Goal: Task Accomplishment & Management: Complete application form

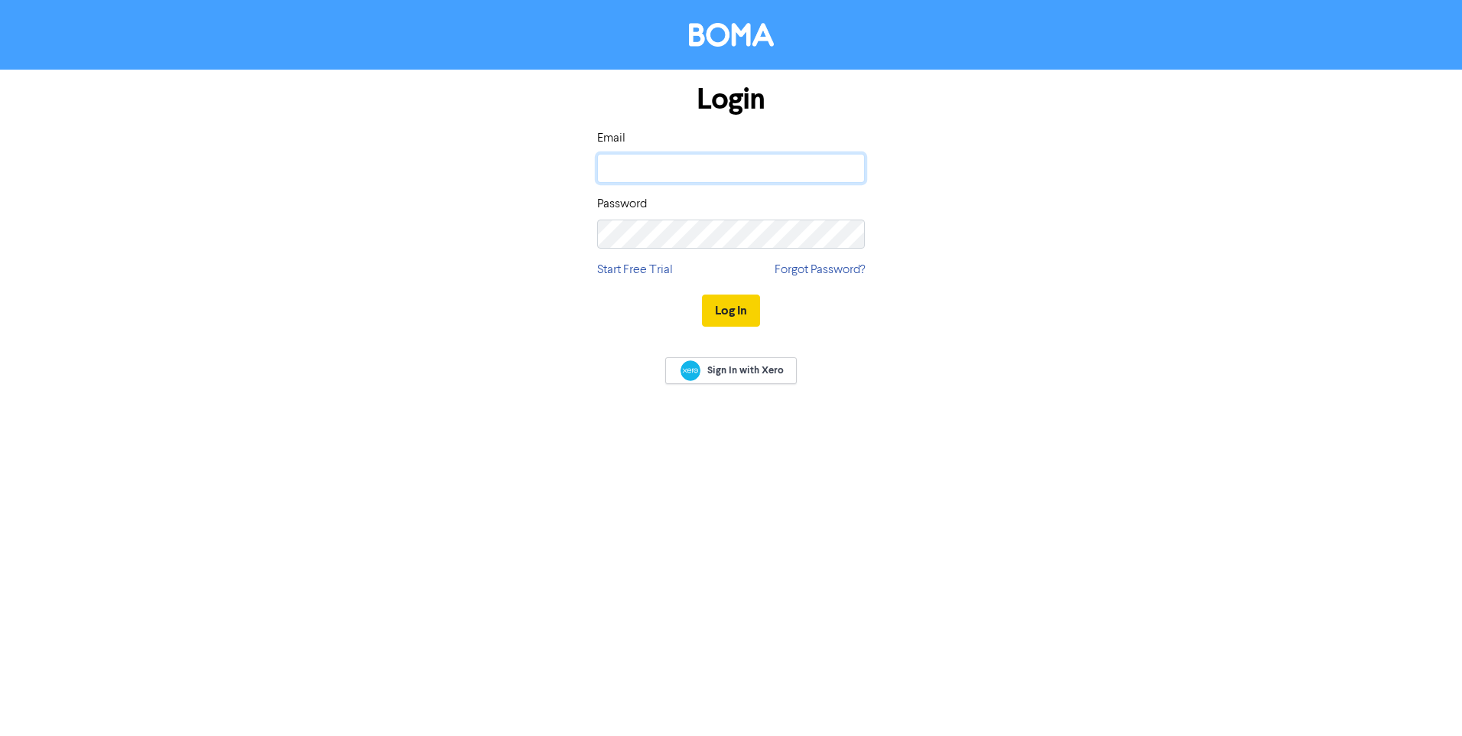
type input "[EMAIL_ADDRESS][DOMAIN_NAME]"
click at [727, 314] on button "Log In" at bounding box center [731, 310] width 58 height 32
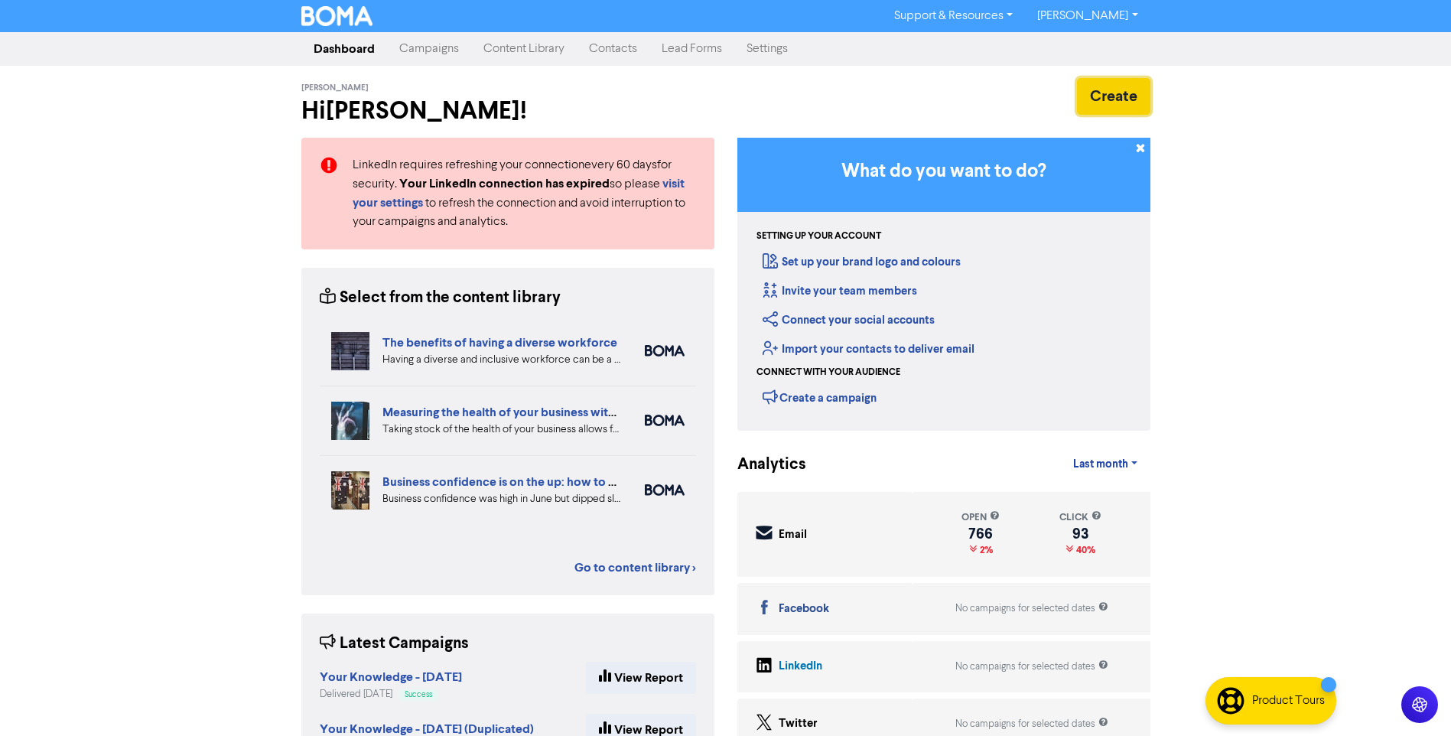
click at [1097, 98] on button "Create" at bounding box center [1113, 96] width 73 height 37
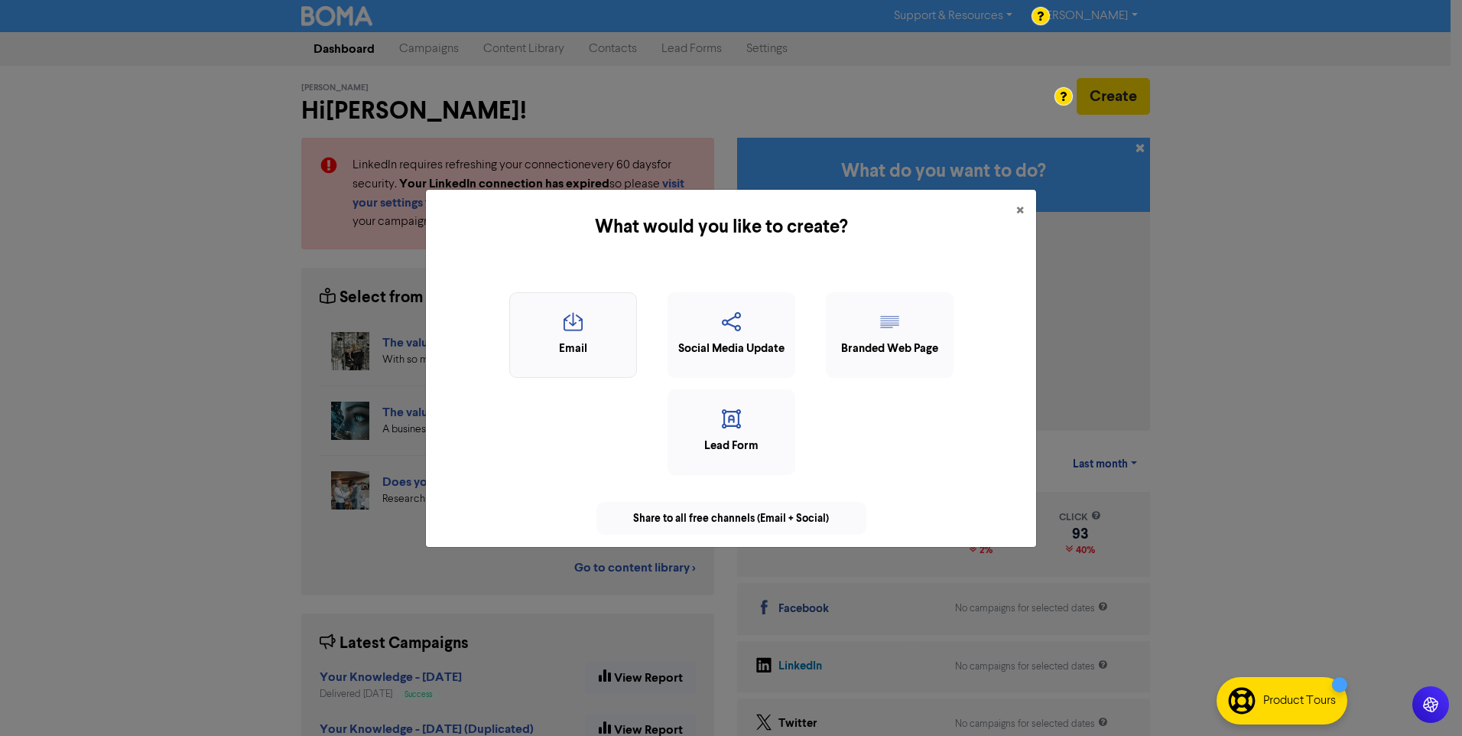
click at [587, 339] on icon "button" at bounding box center [573, 326] width 111 height 29
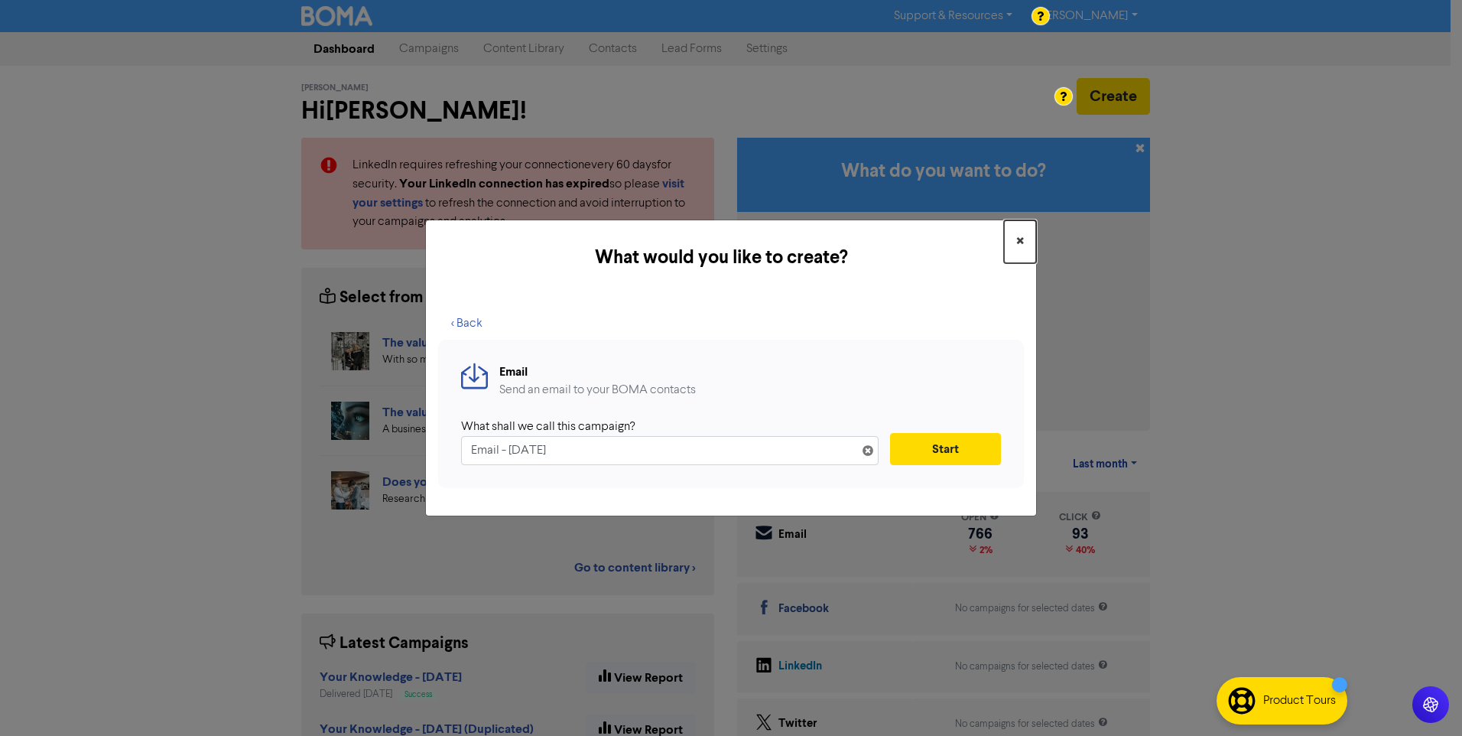
click at [1019, 240] on span "×" at bounding box center [1021, 241] width 8 height 23
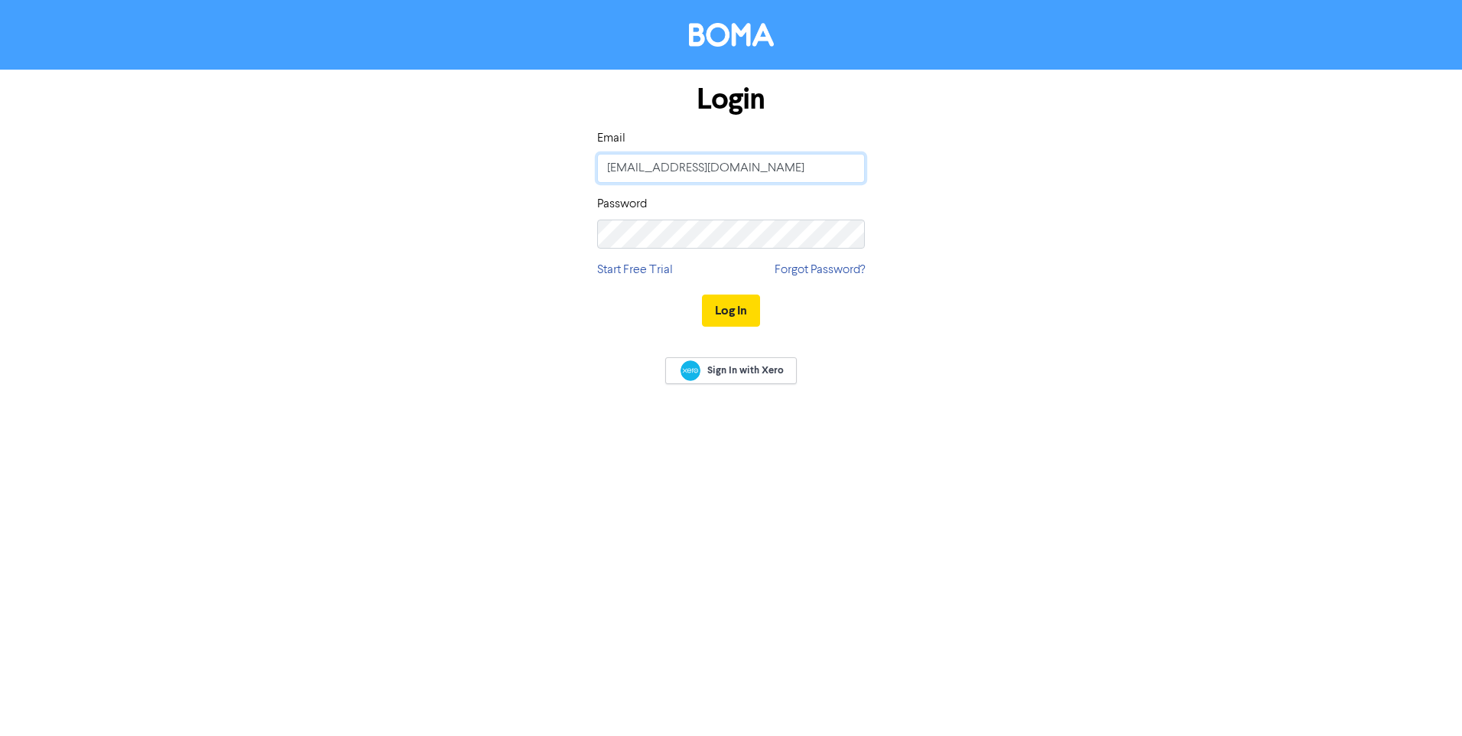
drag, startPoint x: 793, startPoint y: 172, endPoint x: 594, endPoint y: 187, distance: 200.2
click at [594, 187] on div "Login Email clarkemcewan@clarkemcewan.com.au Password Start Free Trial Forgot P…" at bounding box center [731, 206] width 291 height 272
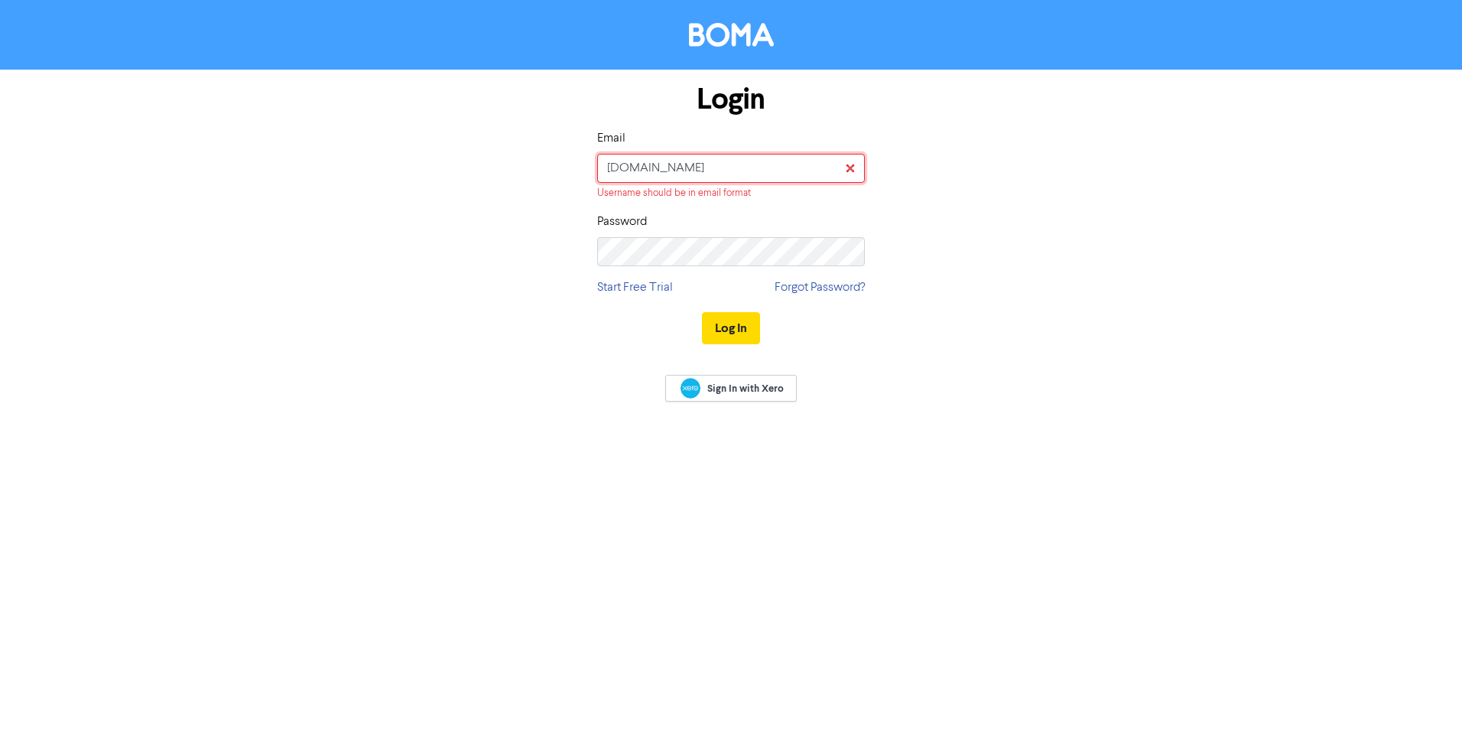
type input "Angela.au"
drag, startPoint x: 694, startPoint y: 160, endPoint x: 371, endPoint y: 164, distance: 322.8
click at [387, 155] on div "Login Email Angela.au Username should be in email format Password Start Free Tr…" at bounding box center [731, 215] width 872 height 290
type input "[EMAIL_ADDRESS][DOMAIN_NAME]"
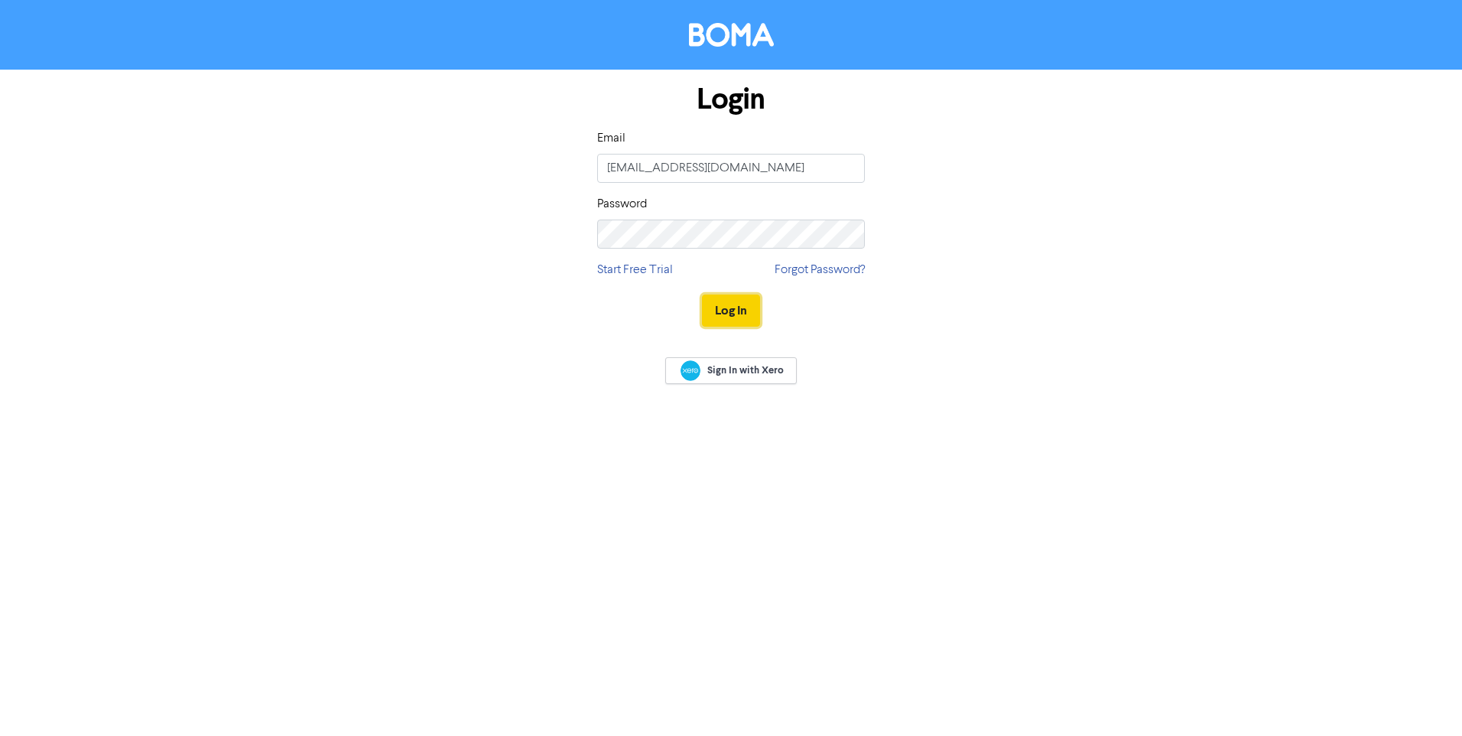
click at [724, 305] on button "Log In" at bounding box center [731, 310] width 58 height 32
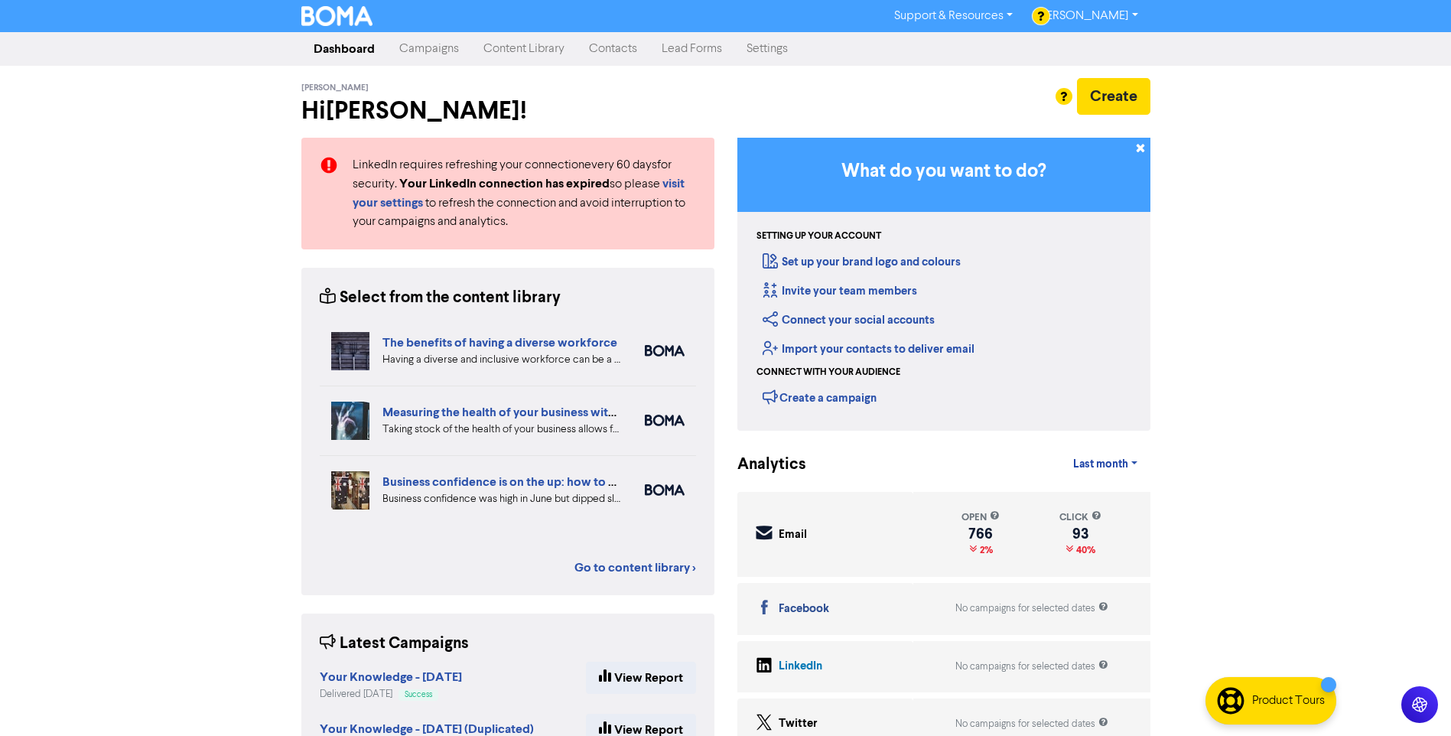
click at [602, 40] on link "Contacts" at bounding box center [613, 49] width 73 height 31
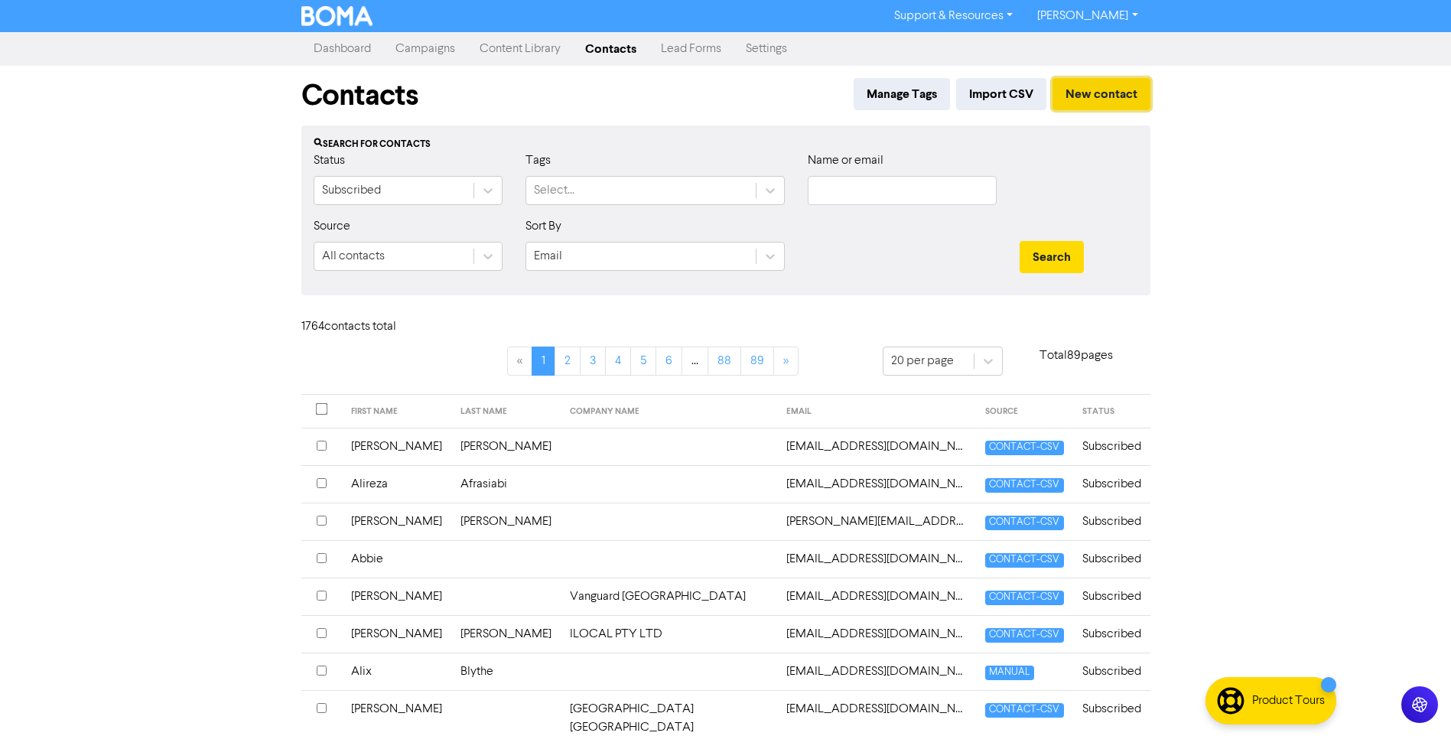
click at [1147, 96] on button "New contact" at bounding box center [1101, 94] width 98 height 32
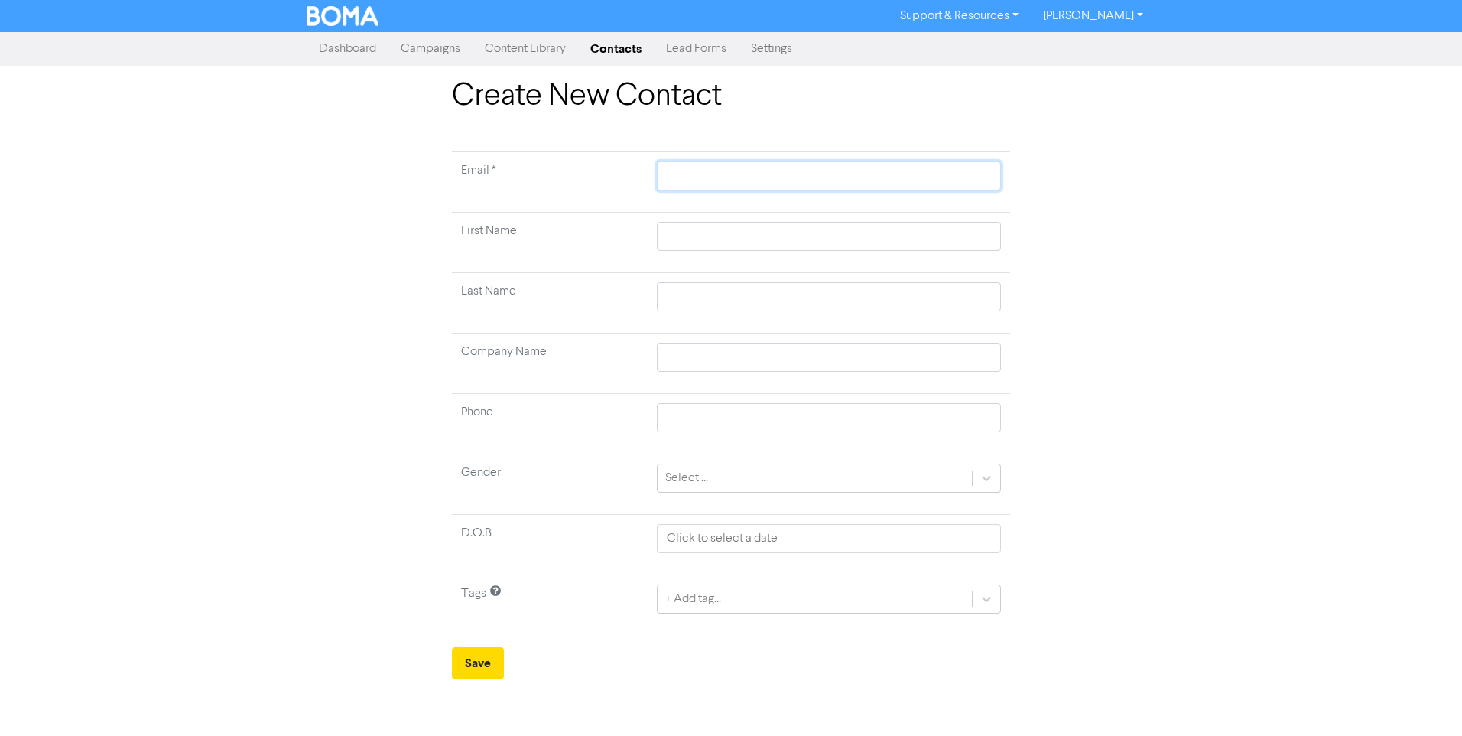
click at [719, 177] on input "text" at bounding box center [829, 175] width 344 height 29
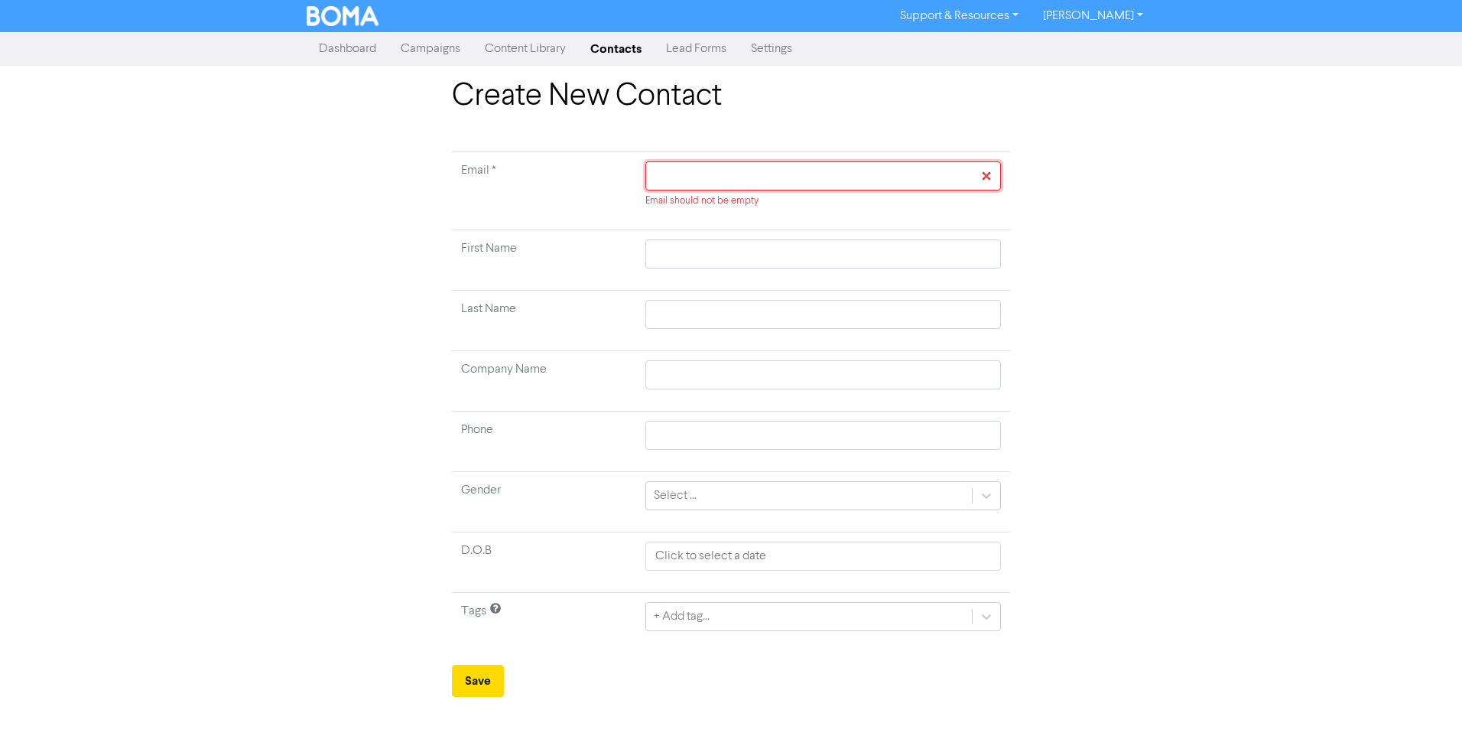
drag, startPoint x: 685, startPoint y: 177, endPoint x: 676, endPoint y: 174, distance: 9.0
click at [678, 175] on input "text" at bounding box center [824, 175] width 356 height 29
paste input "Charne.quayle@gmail.com"
type input "Charne.quayle@gmail.com"
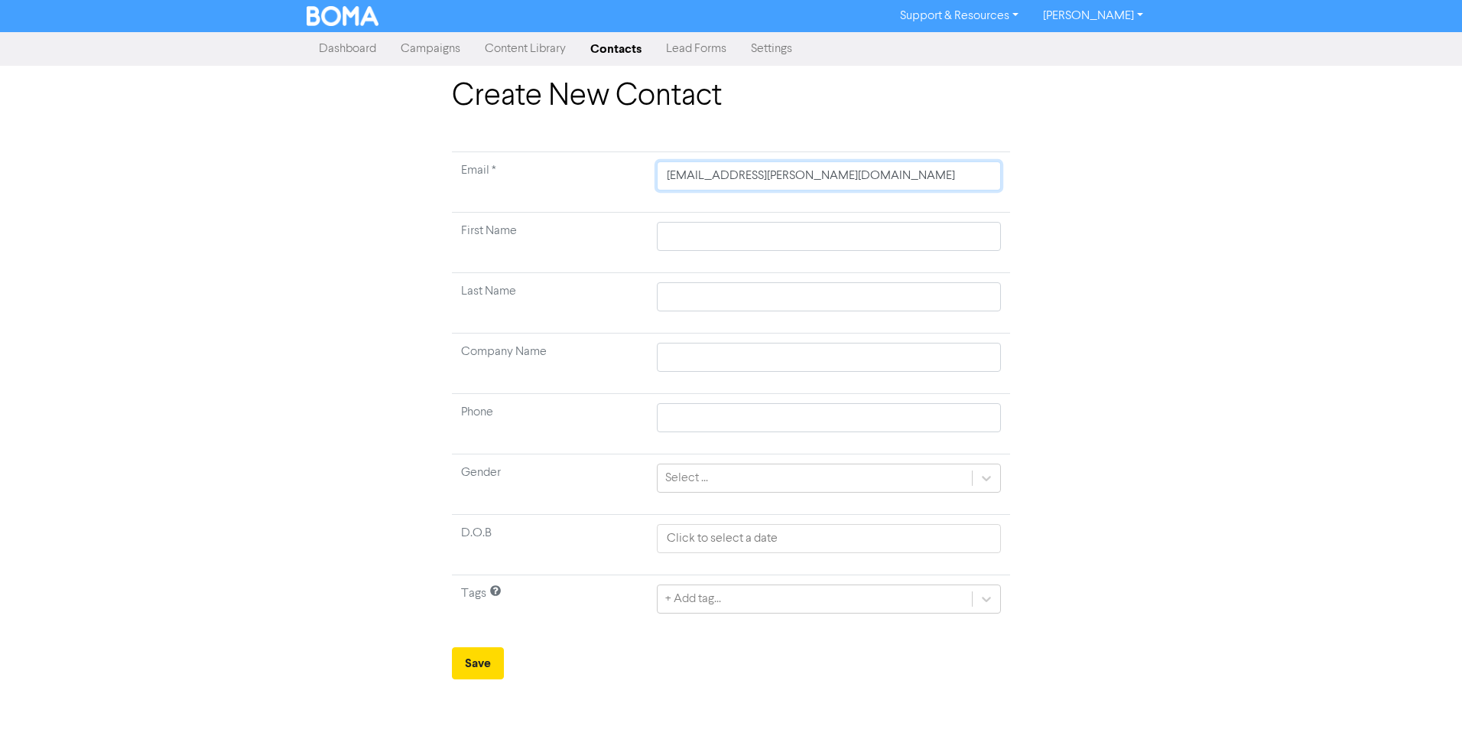
type input "Charne.quayle@gmail.com"
click at [674, 240] on input "text" at bounding box center [829, 236] width 344 height 29
type input "C"
type input "Ch"
type input "Cha"
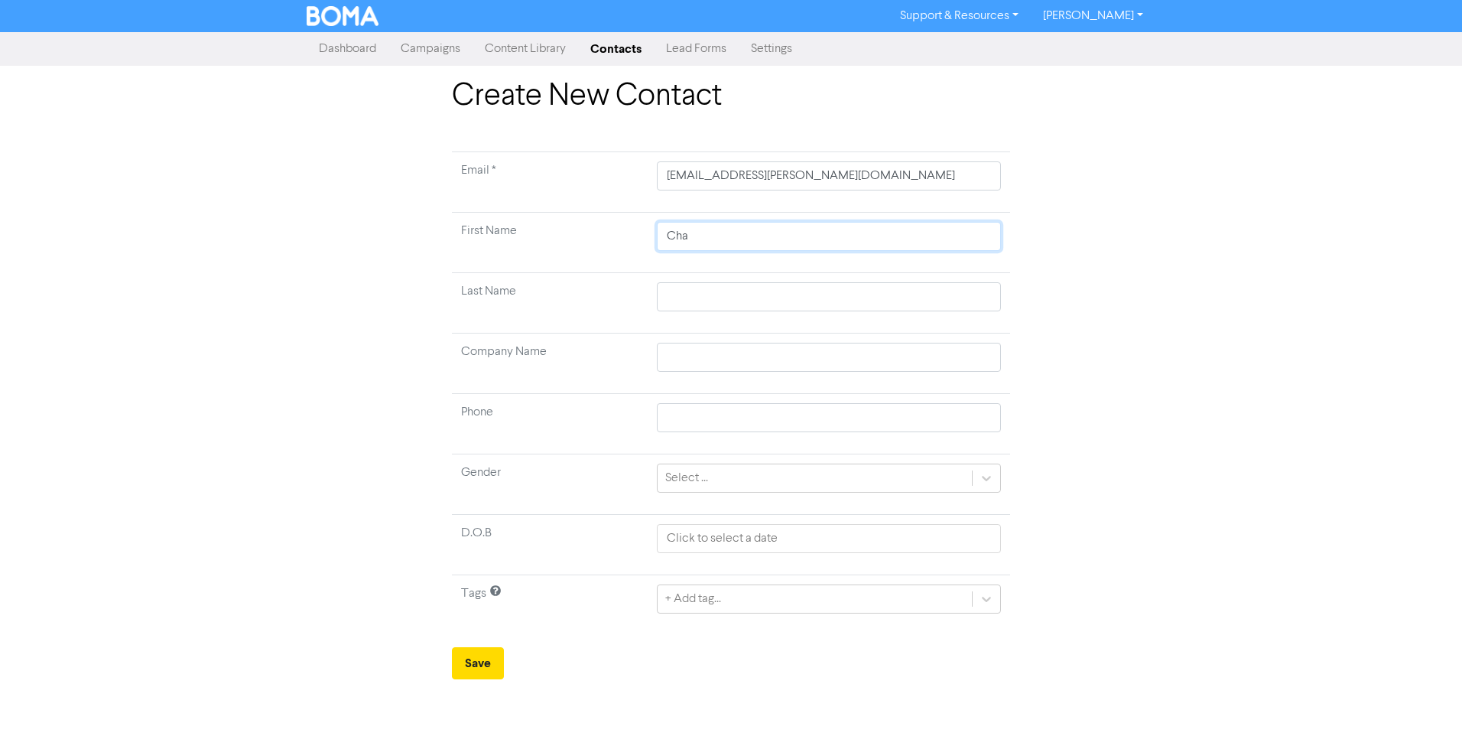
type input "Char"
type input "Charn"
type input "Charne"
click at [664, 297] on input "text" at bounding box center [829, 296] width 344 height 29
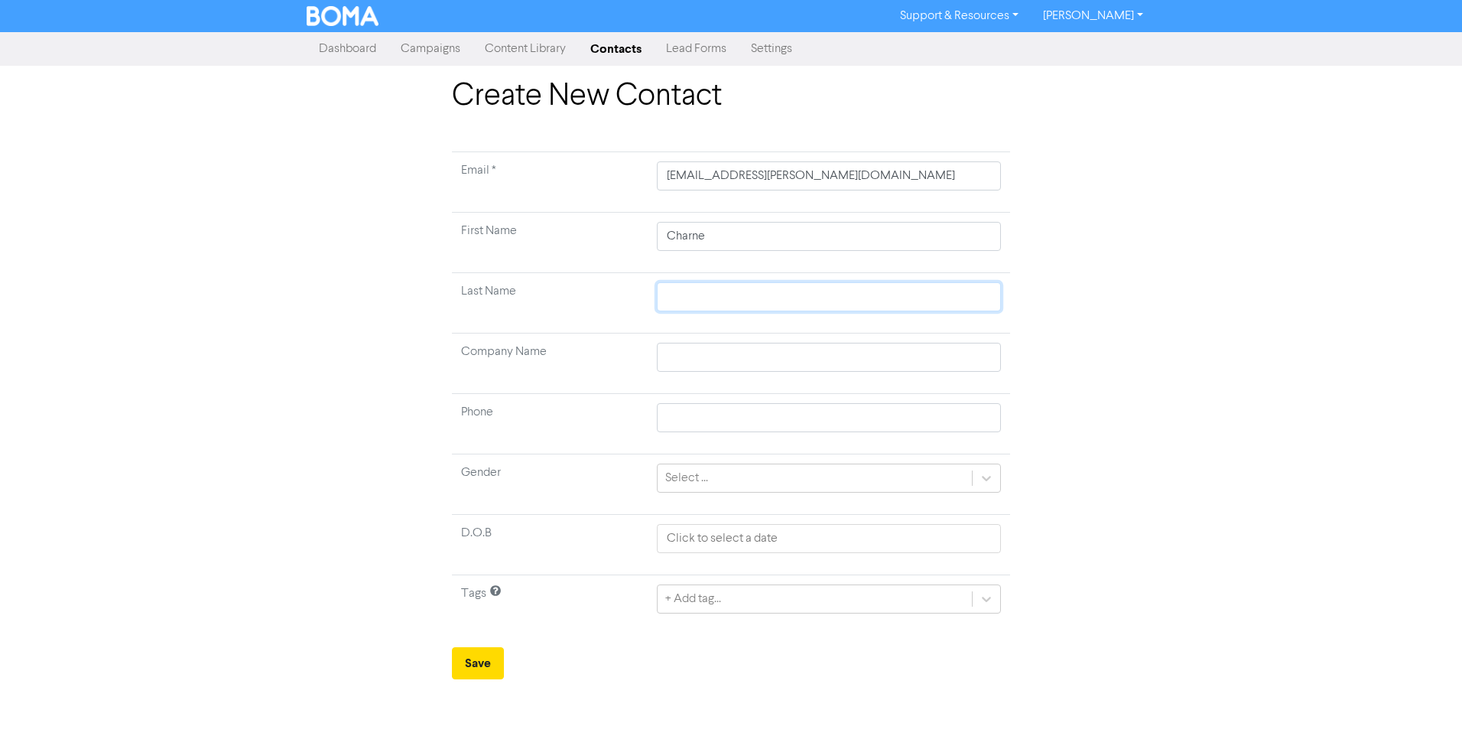
type input "Q"
type input "Qu"
type input "Qua"
type input "Quay"
type input "Quayl"
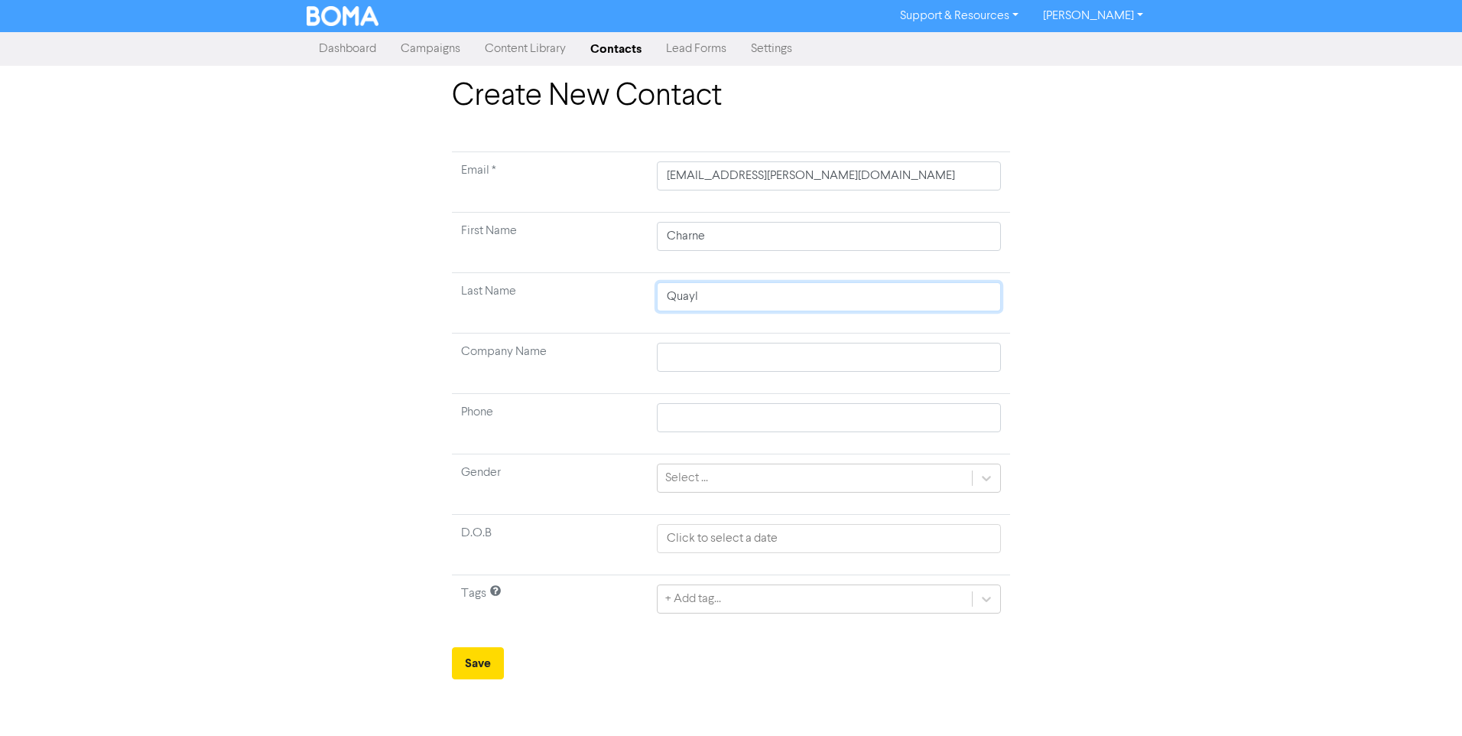
type input "Quayle"
click at [663, 297] on input "Quayle" at bounding box center [829, 296] width 344 height 29
type input "Quayle"
click at [1170, 397] on div "Create New Contact Email * Charne.quayle@gmail.com First Name Charne Last Name …" at bounding box center [731, 378] width 1462 height 601
click at [678, 425] on input "text" at bounding box center [829, 417] width 344 height 29
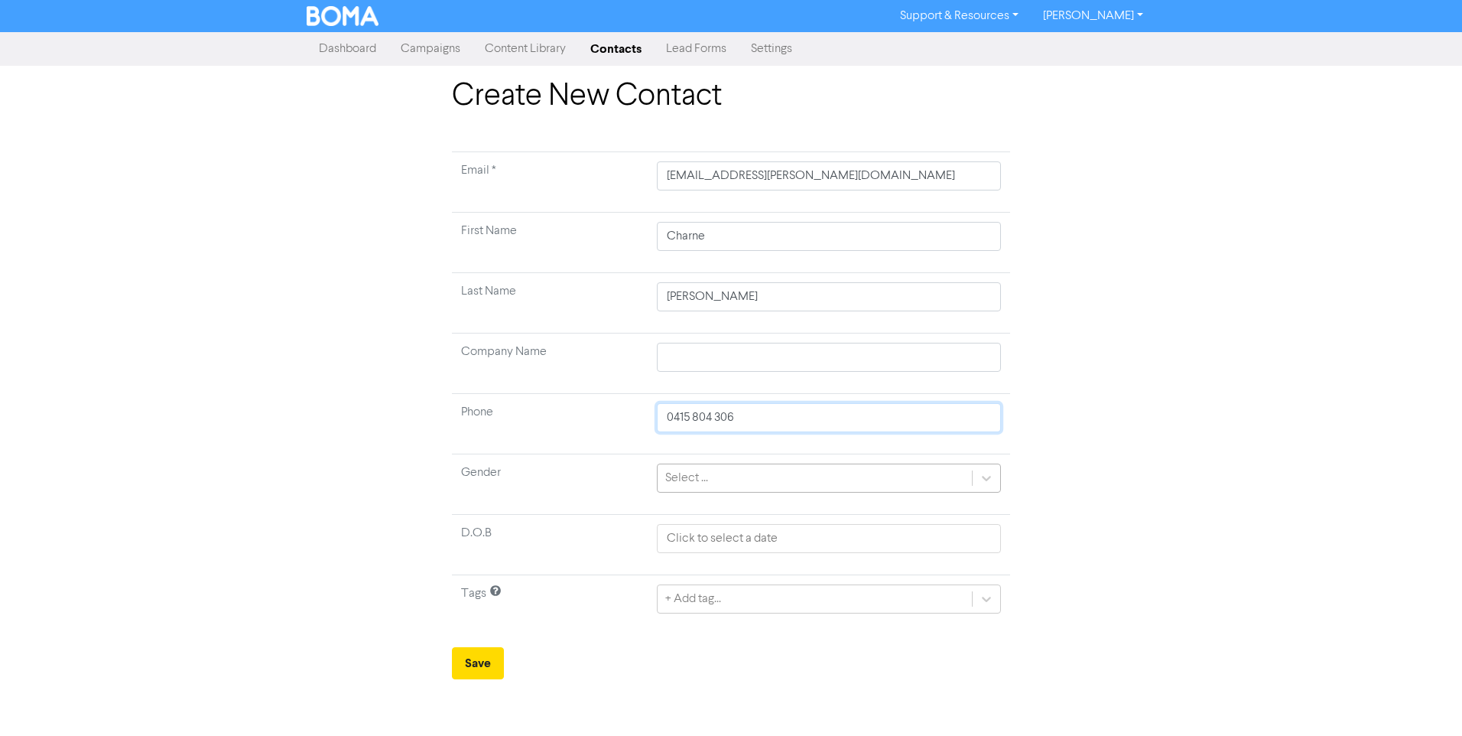
type input "0415 804 306"
click at [978, 470] on div at bounding box center [987, 478] width 28 height 28
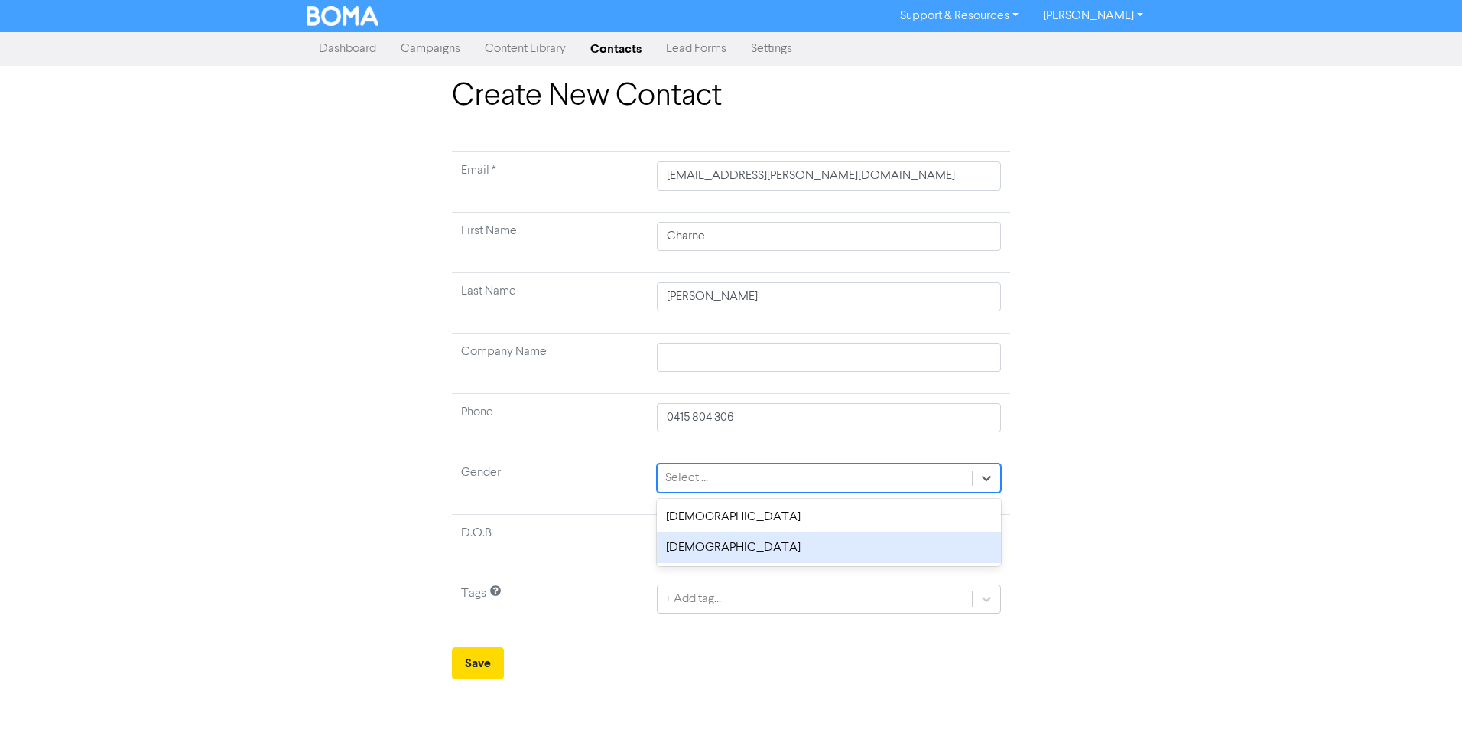
click at [776, 550] on div "Female" at bounding box center [829, 547] width 344 height 31
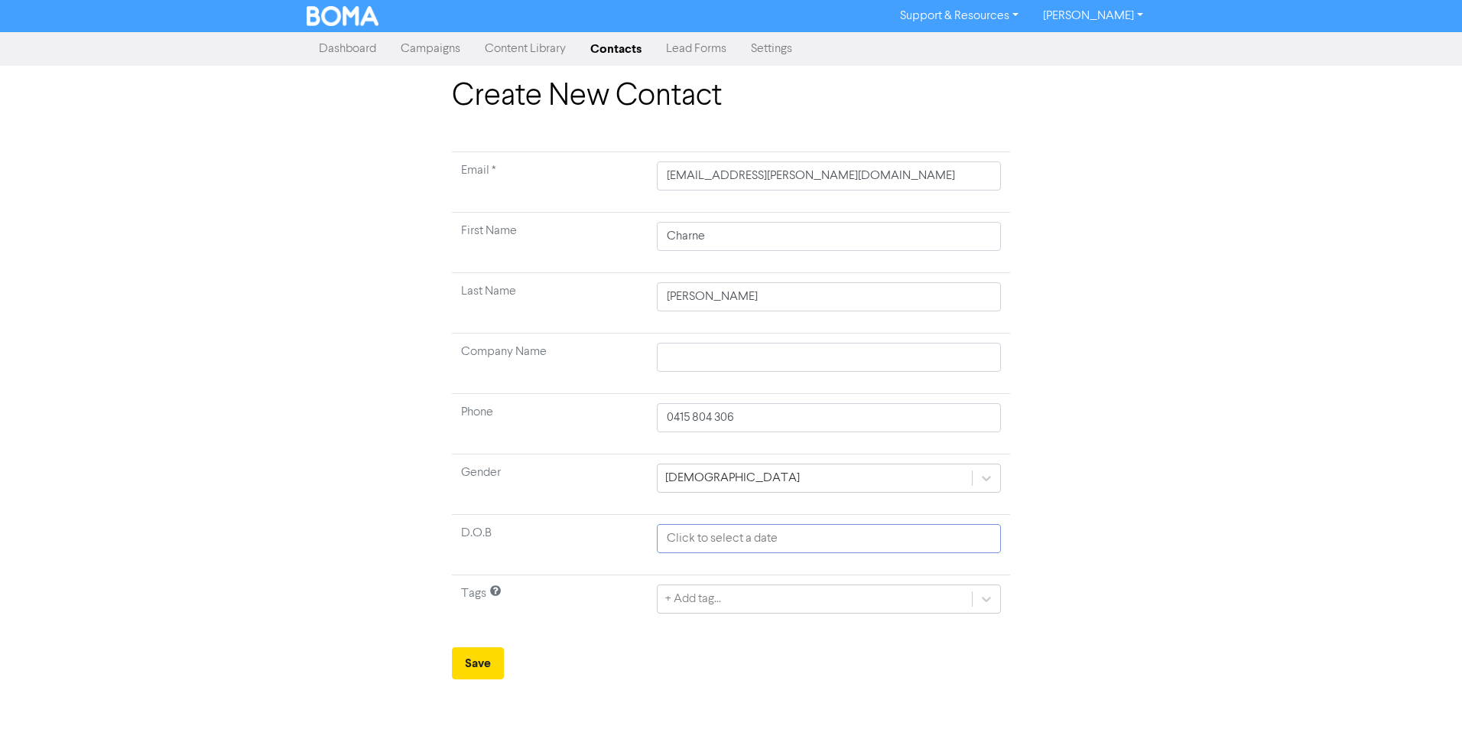
select select "8"
select select "2025"
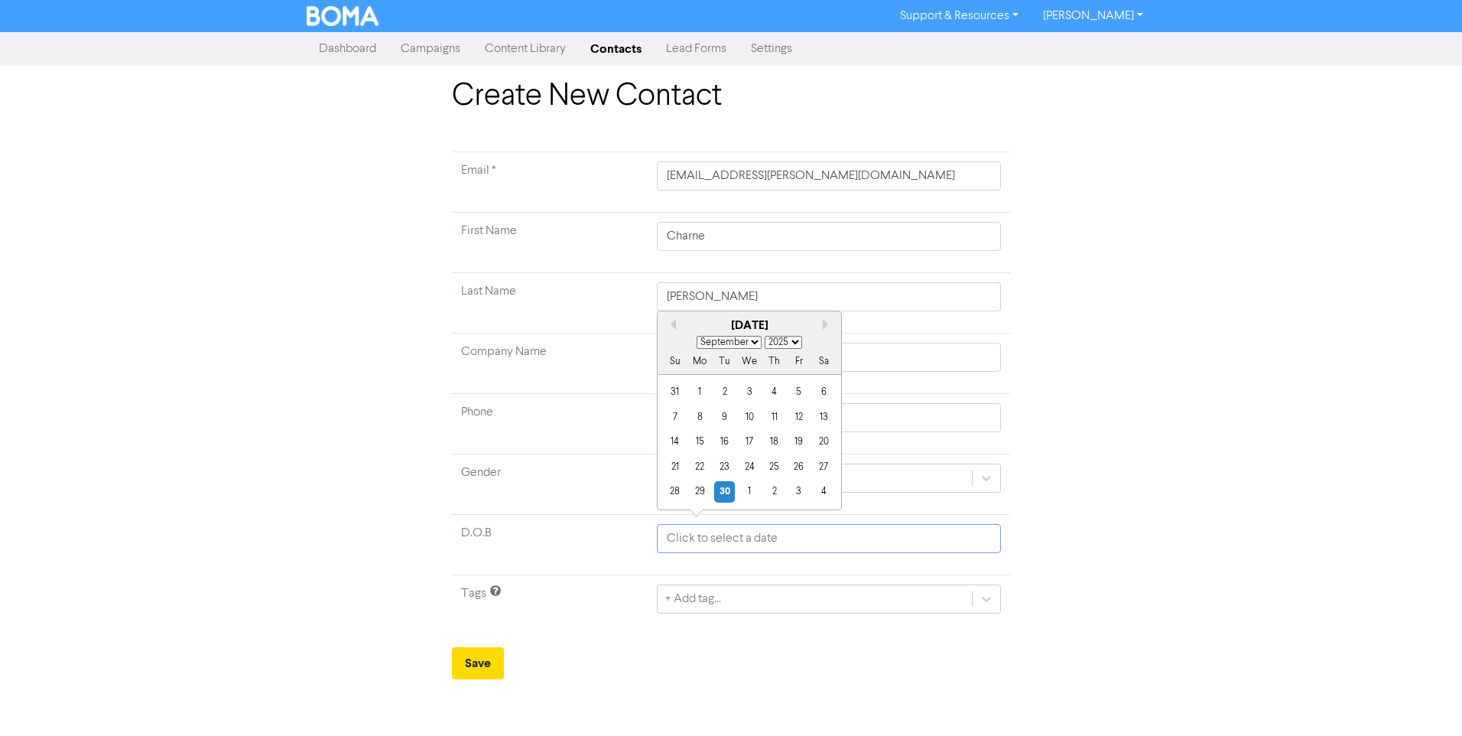
click at [750, 543] on input "text" at bounding box center [829, 538] width 344 height 29
type input "12/03/1987"
click at [756, 563] on td "Previous Month Next month September 2025 January February March April May June …" at bounding box center [829, 545] width 363 height 60
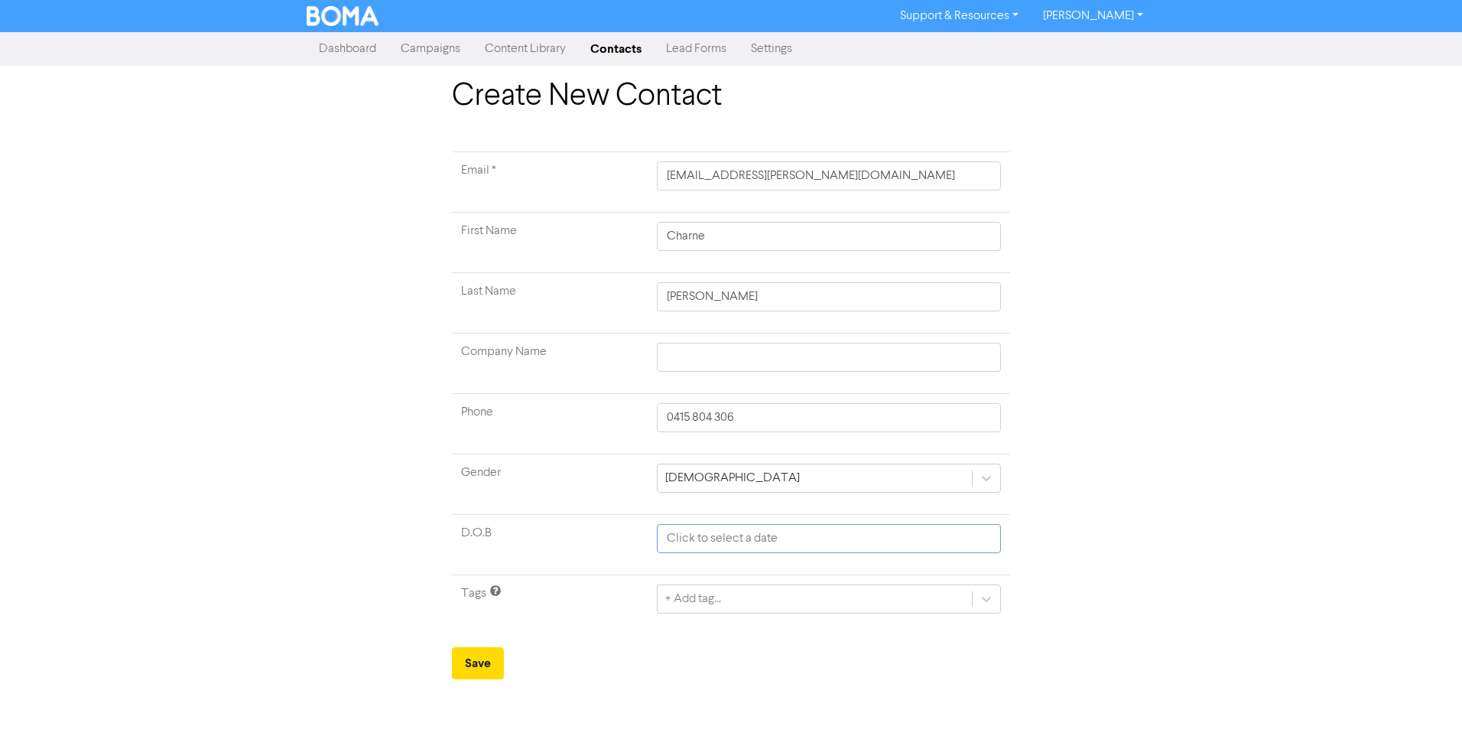
select select "8"
select select "2025"
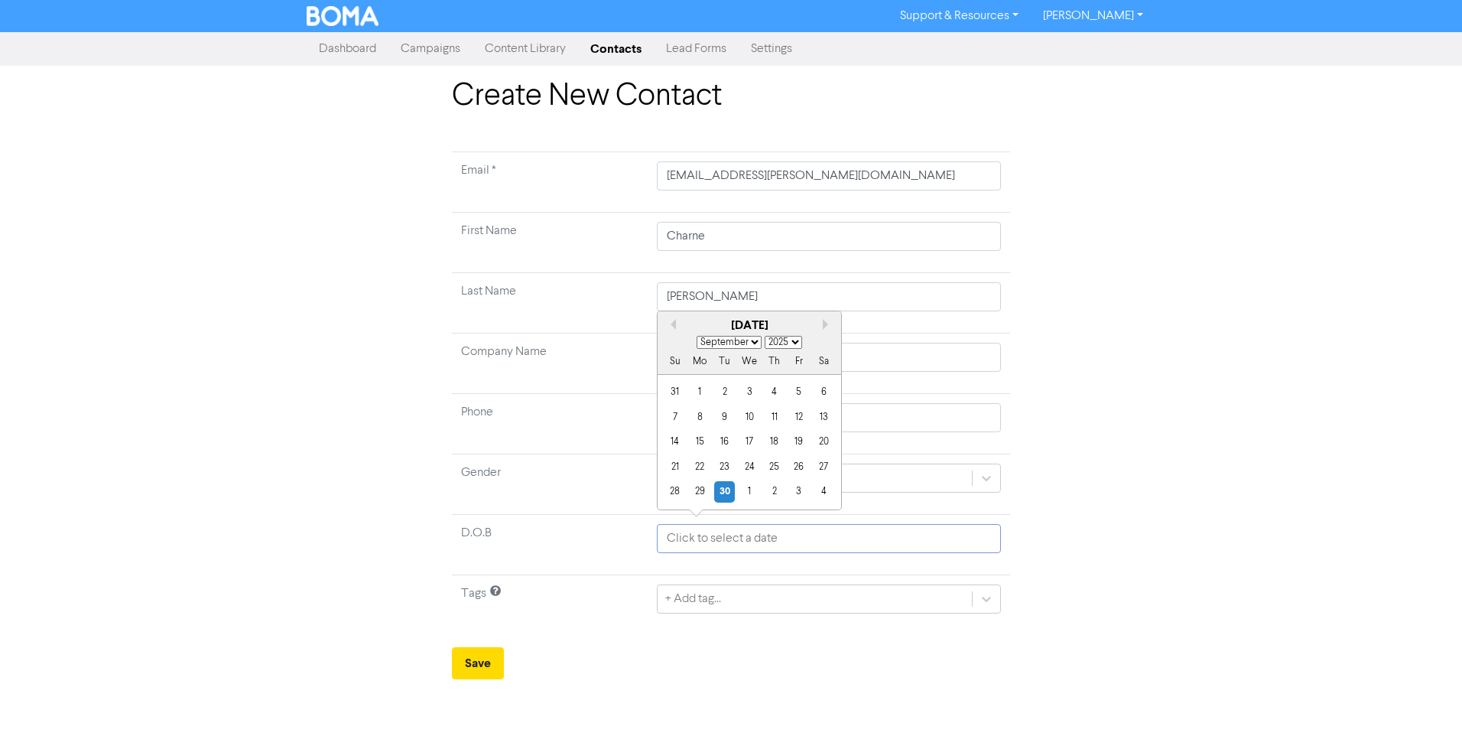
click at [721, 534] on input "text" at bounding box center [829, 538] width 344 height 29
click at [754, 341] on select "January February March April May June July August September October November De…" at bounding box center [729, 342] width 65 height 13
select select "2"
click at [697, 336] on select "January February March April May June July August September October November De…" at bounding box center [729, 342] width 65 height 13
click at [793, 340] on select "1900 1901 1902 1903 1904 1905 1906 1907 1908 1909 1910 1911 1912 1913 1914 1915…" at bounding box center [783, 342] width 37 height 13
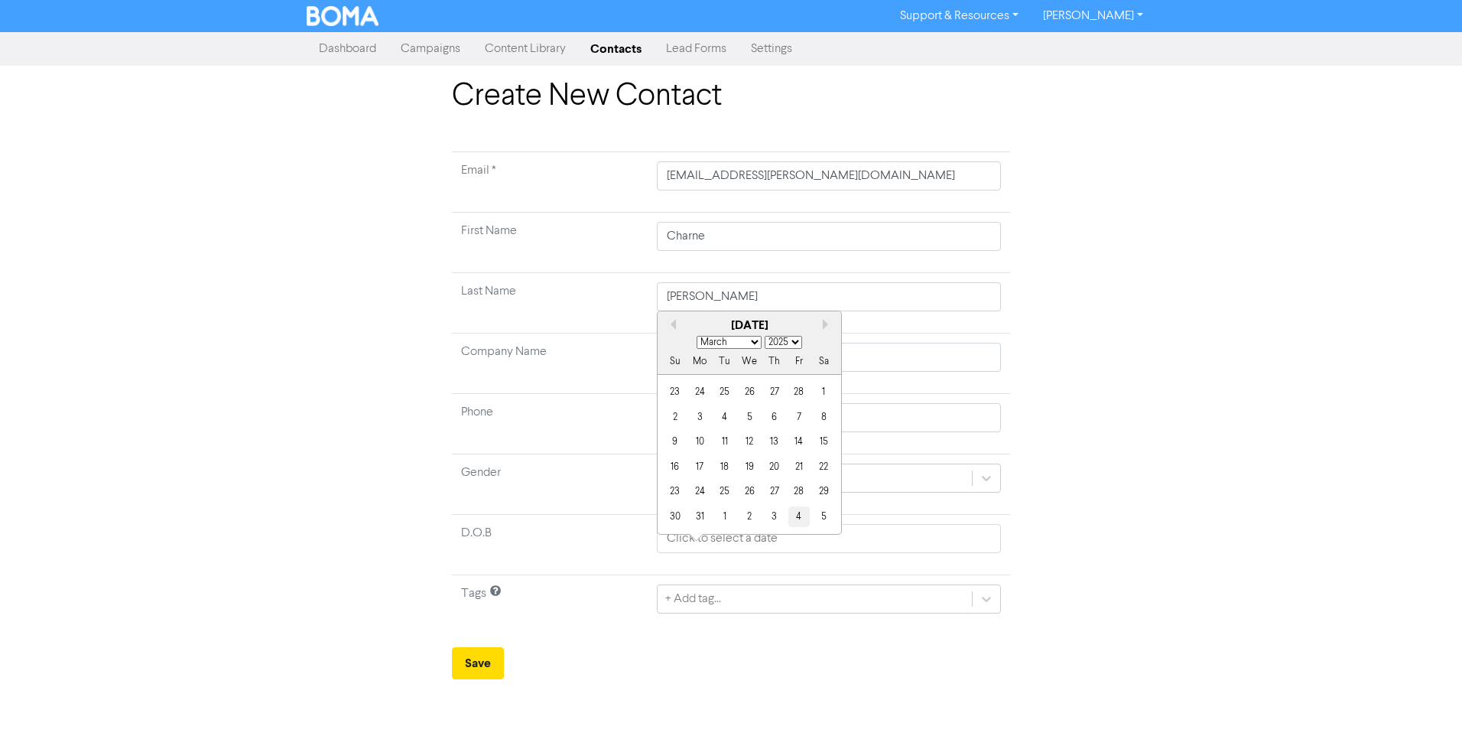
select select "1987"
click at [765, 336] on select "1900 1901 1902 1903 1904 1905 1906 1907 1908 1909 1910 1911 1912 1913 1914 1915…" at bounding box center [783, 342] width 37 height 13
click at [777, 415] on div "12" at bounding box center [774, 417] width 21 height 21
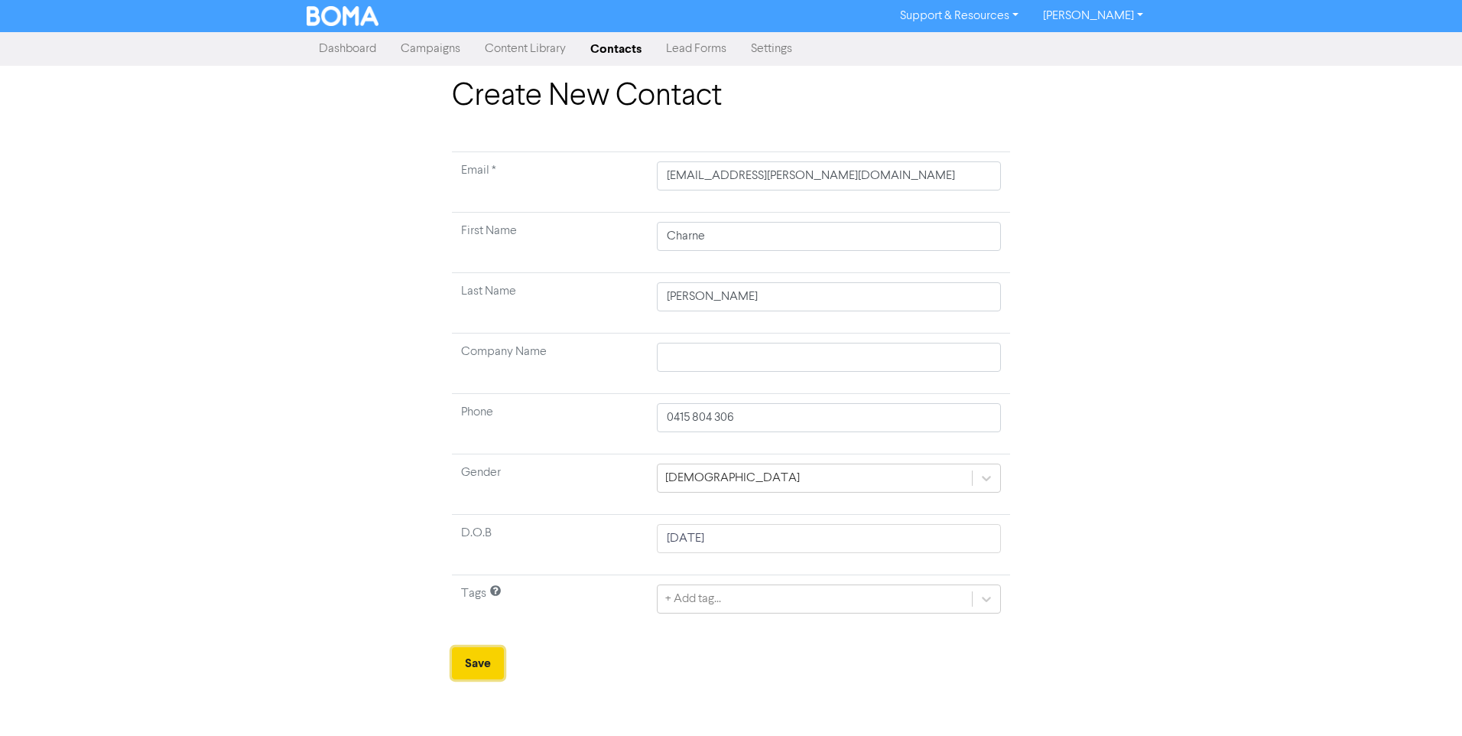
click at [477, 666] on button "Save" at bounding box center [478, 663] width 52 height 32
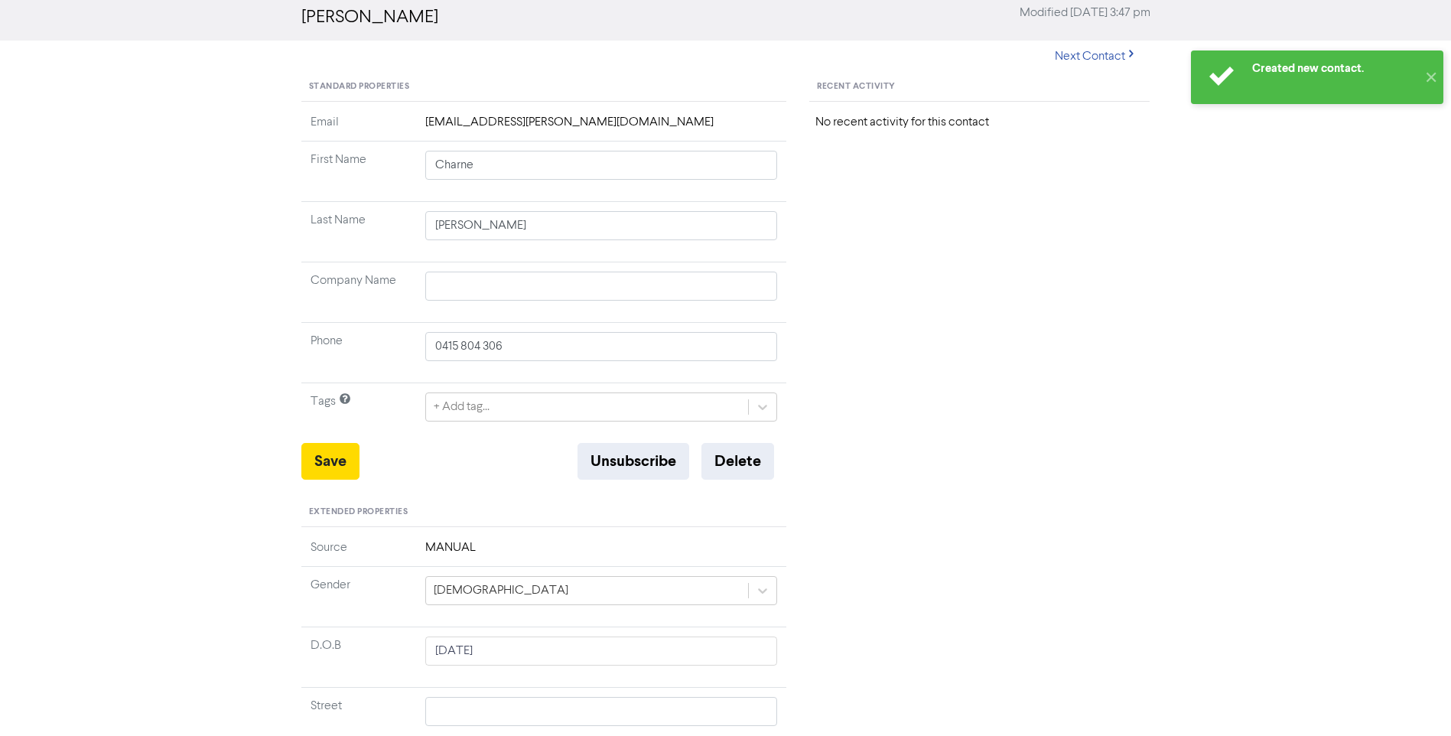
scroll to position [438, 0]
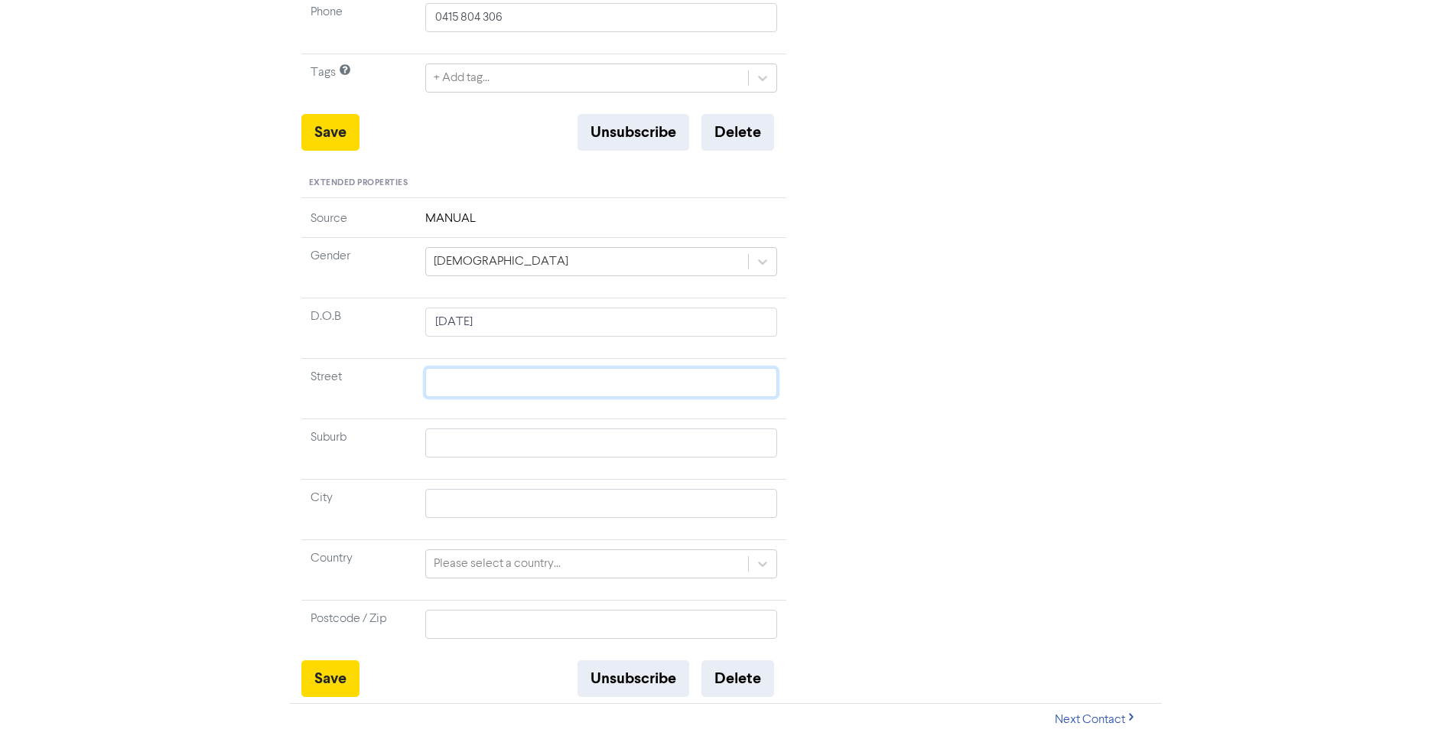
click at [466, 378] on input "text" at bounding box center [601, 382] width 353 height 29
type input "40-42 Lancaster Lane"
type input "COOROIBAH"
type input "4565"
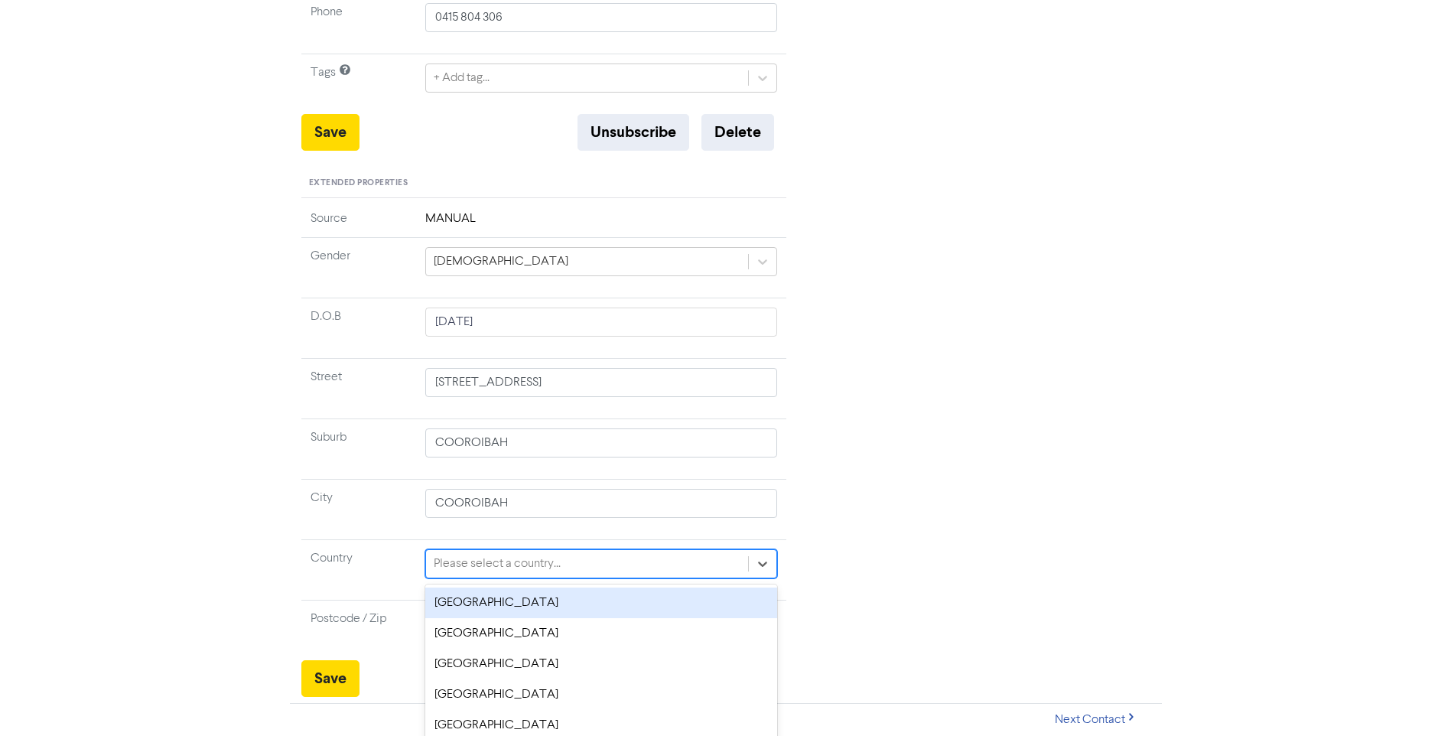
scroll to position [516, 0]
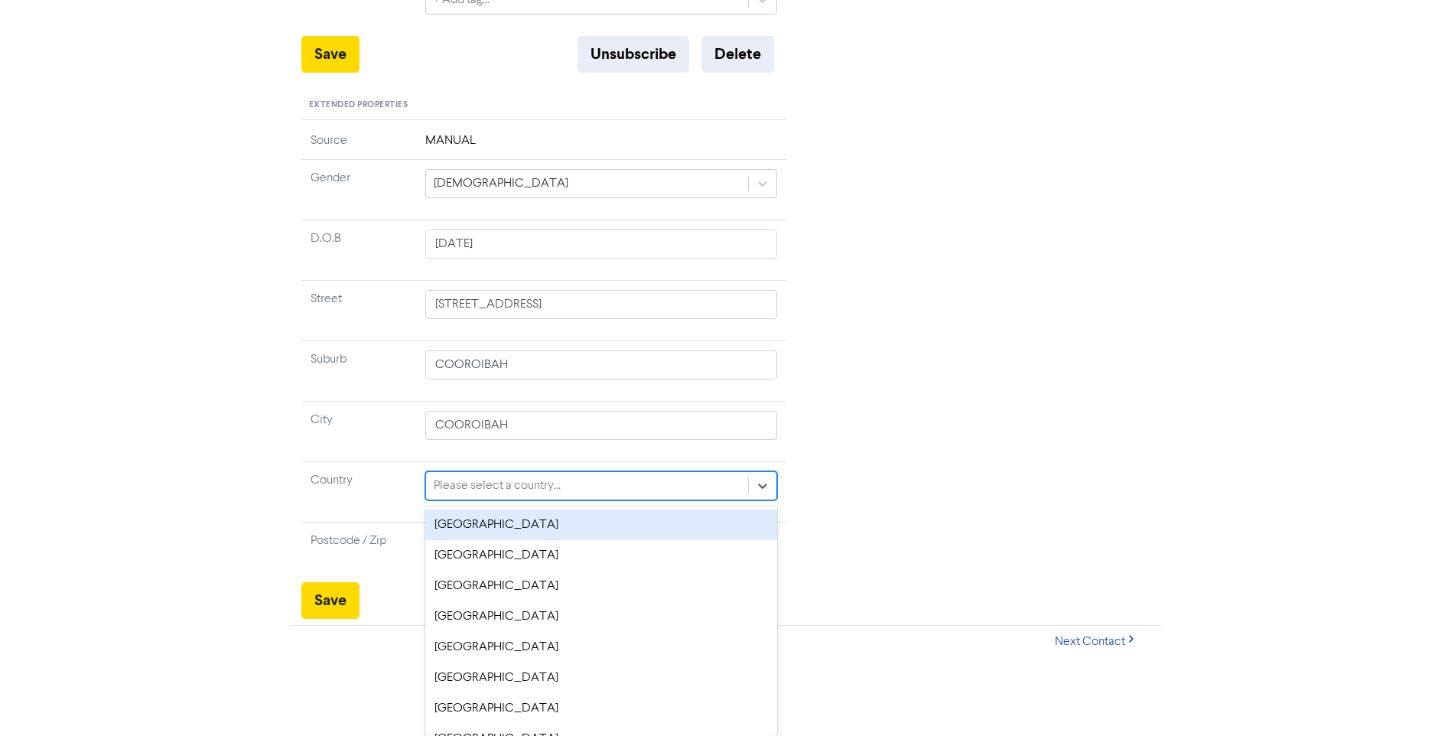
click at [771, 500] on div "option Australia focused, 1 of 247. 247 results available. Use Up and Down to c…" at bounding box center [601, 485] width 353 height 29
click at [555, 522] on div "Australia" at bounding box center [601, 524] width 353 height 31
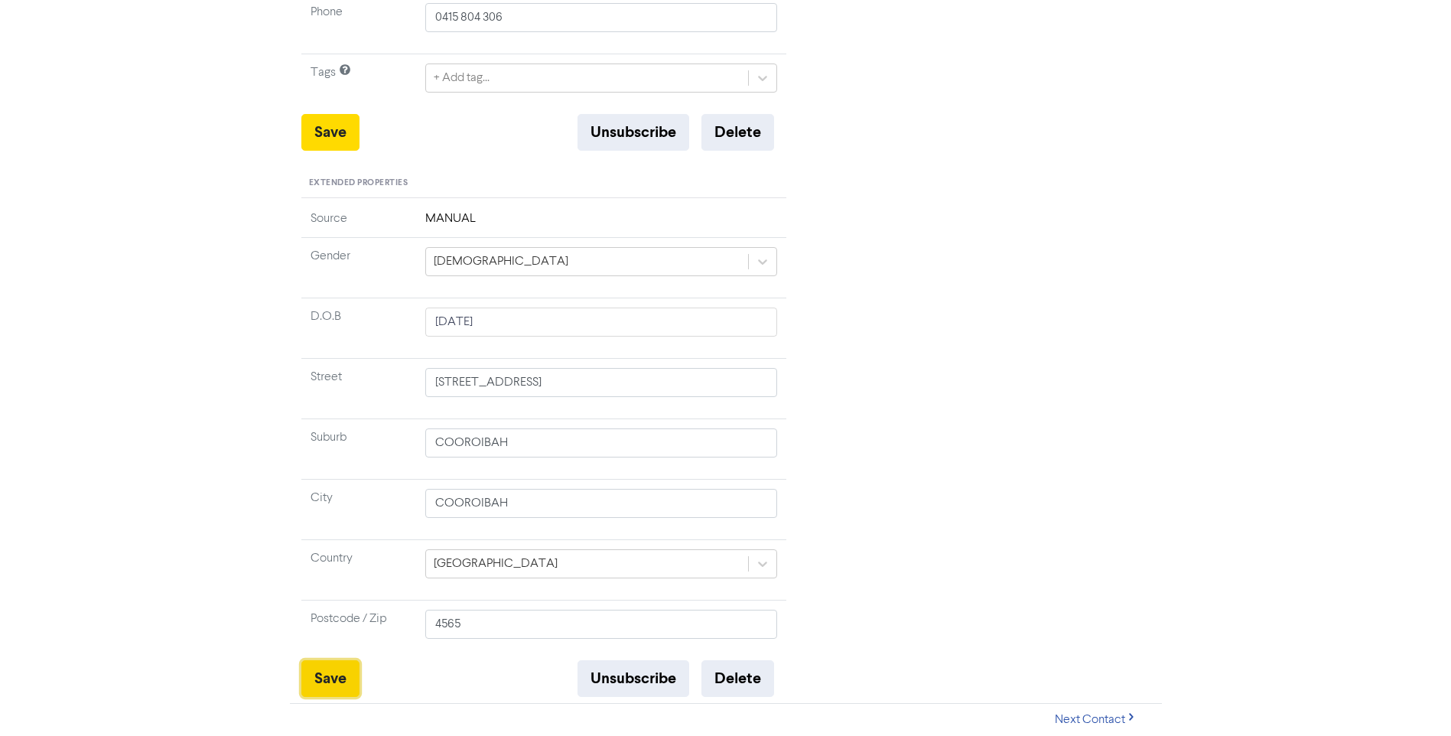
click at [333, 676] on button "Save" at bounding box center [330, 678] width 58 height 37
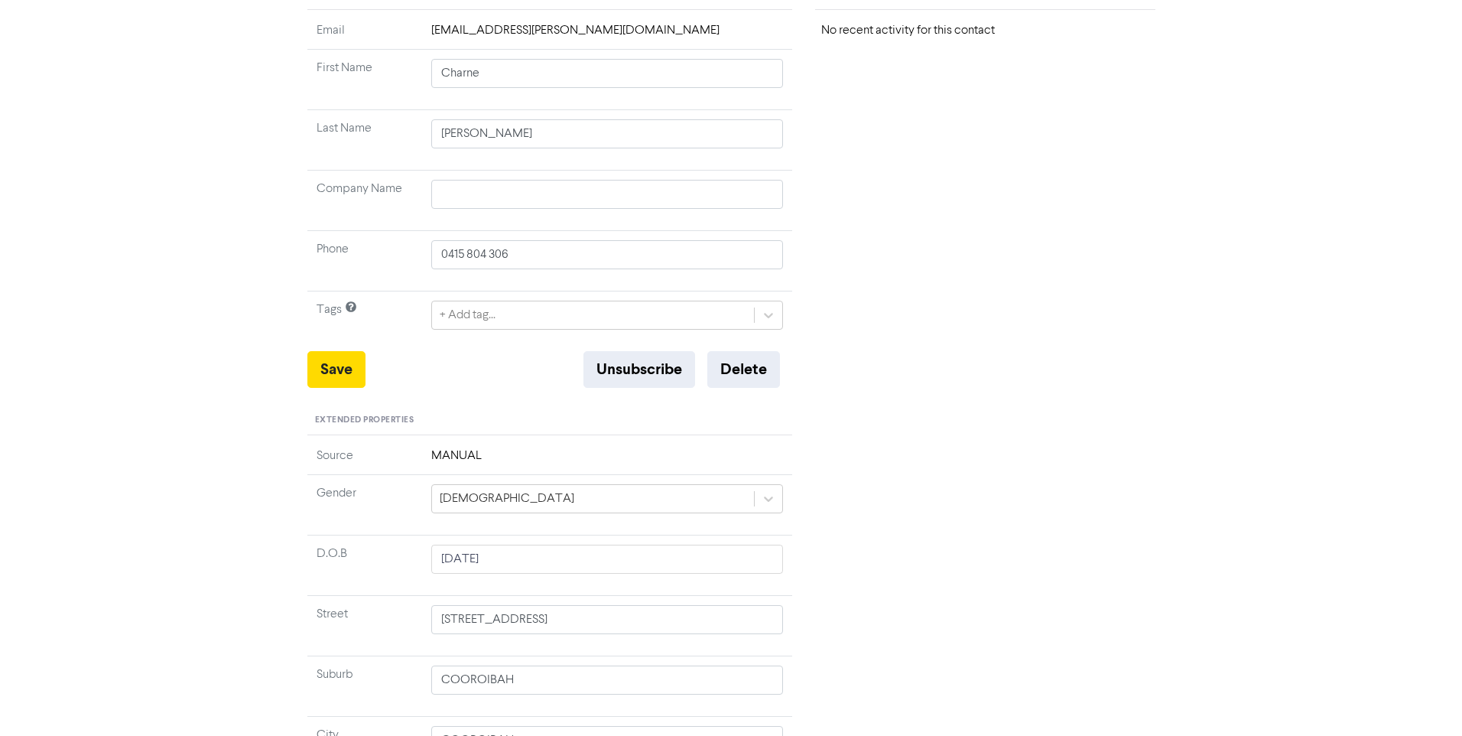
scroll to position [0, 0]
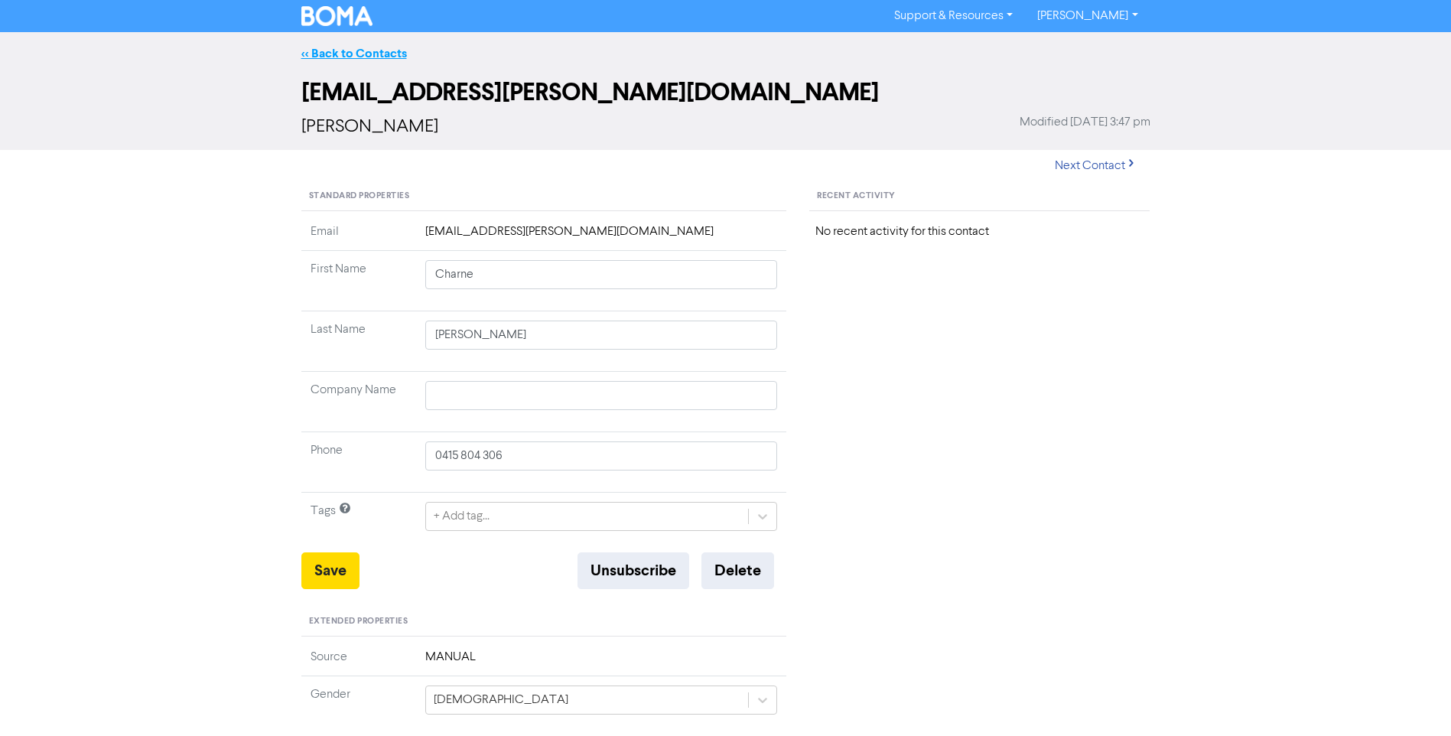
click at [316, 53] on link "<< Back to Contacts" at bounding box center [354, 53] width 106 height 15
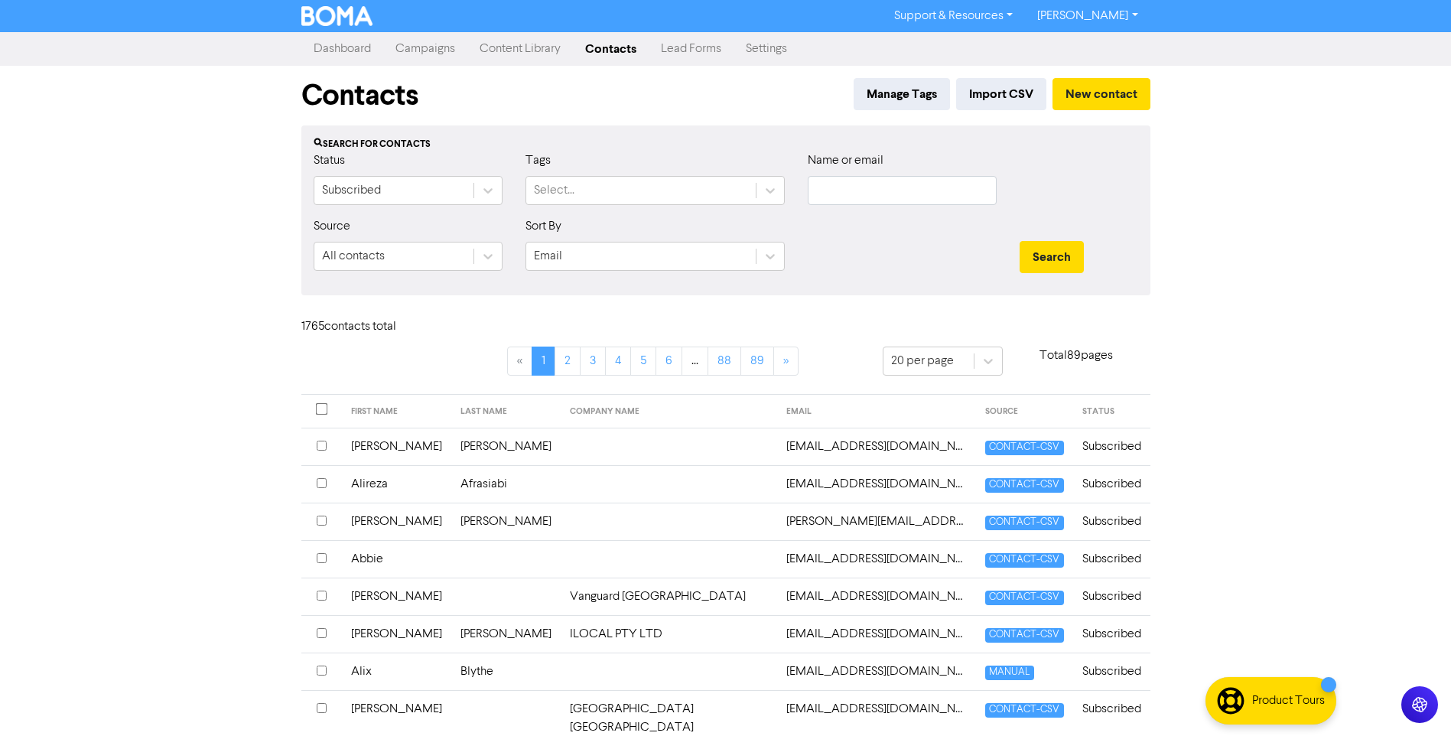
click at [1133, 14] on link "[PERSON_NAME]" at bounding box center [1087, 16] width 125 height 24
click at [1111, 43] on button "Log Out" at bounding box center [1086, 46] width 121 height 18
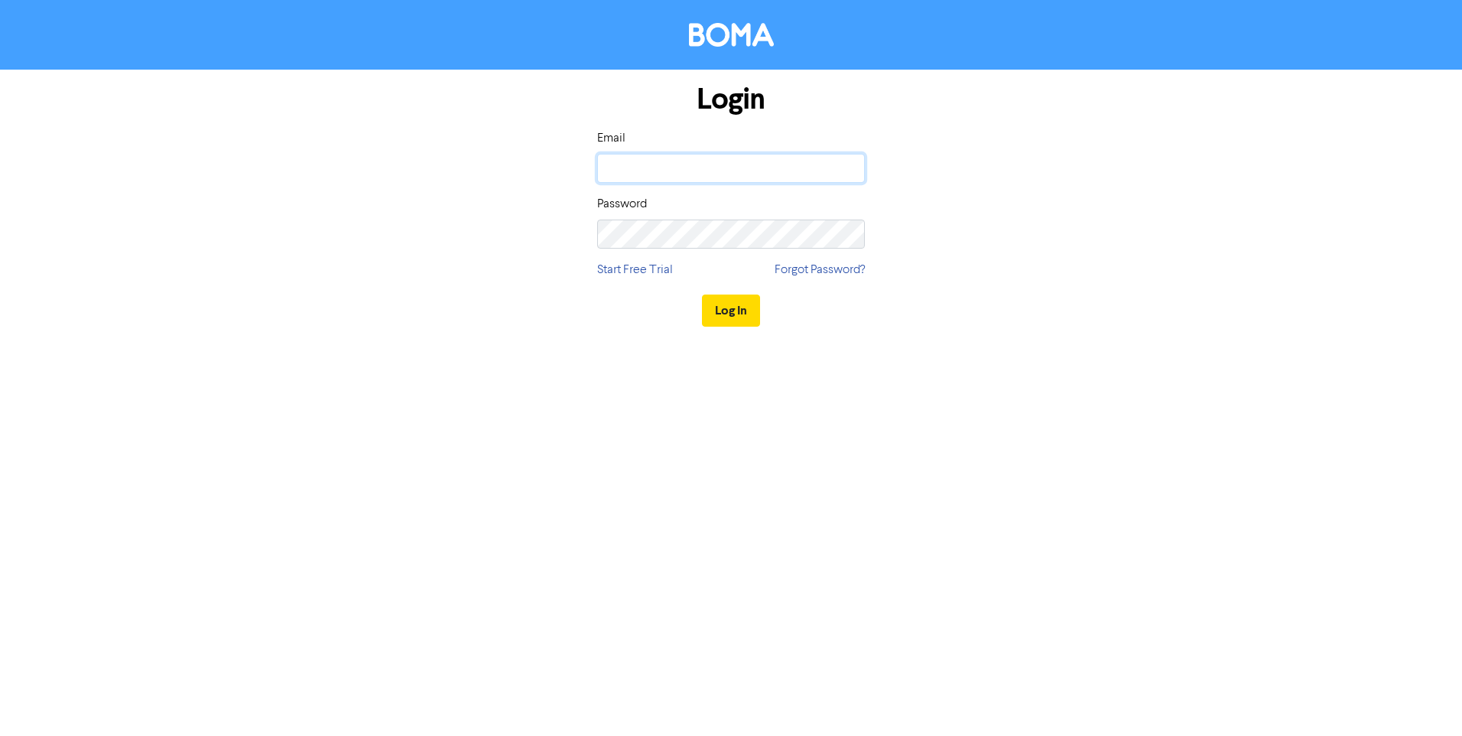
type input "[EMAIL_ADDRESS][DOMAIN_NAME]"
